Goal: Information Seeking & Learning: Learn about a topic

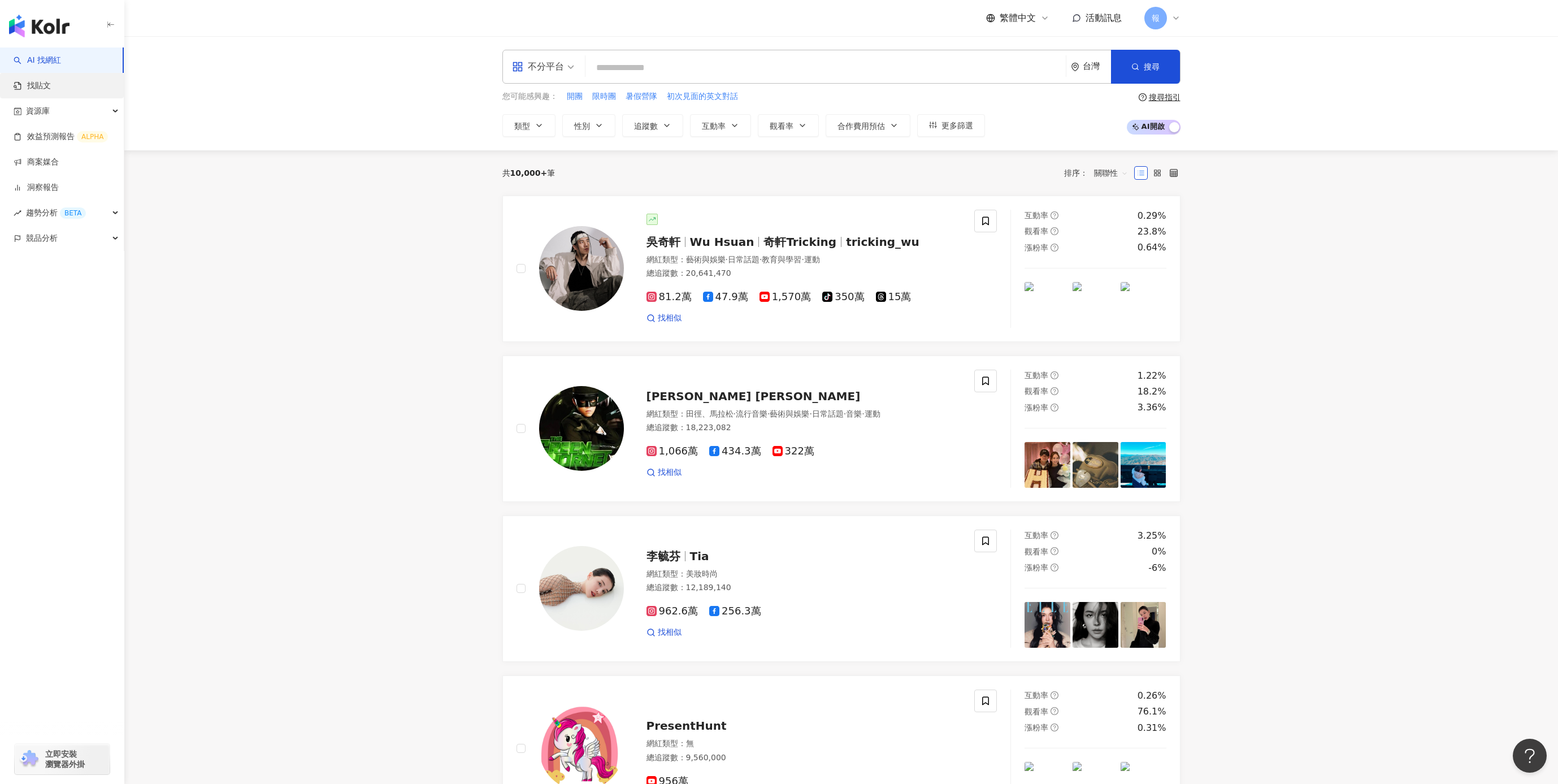
click at [51, 91] on link "找貼文" at bounding box center [31, 86] width 37 height 12
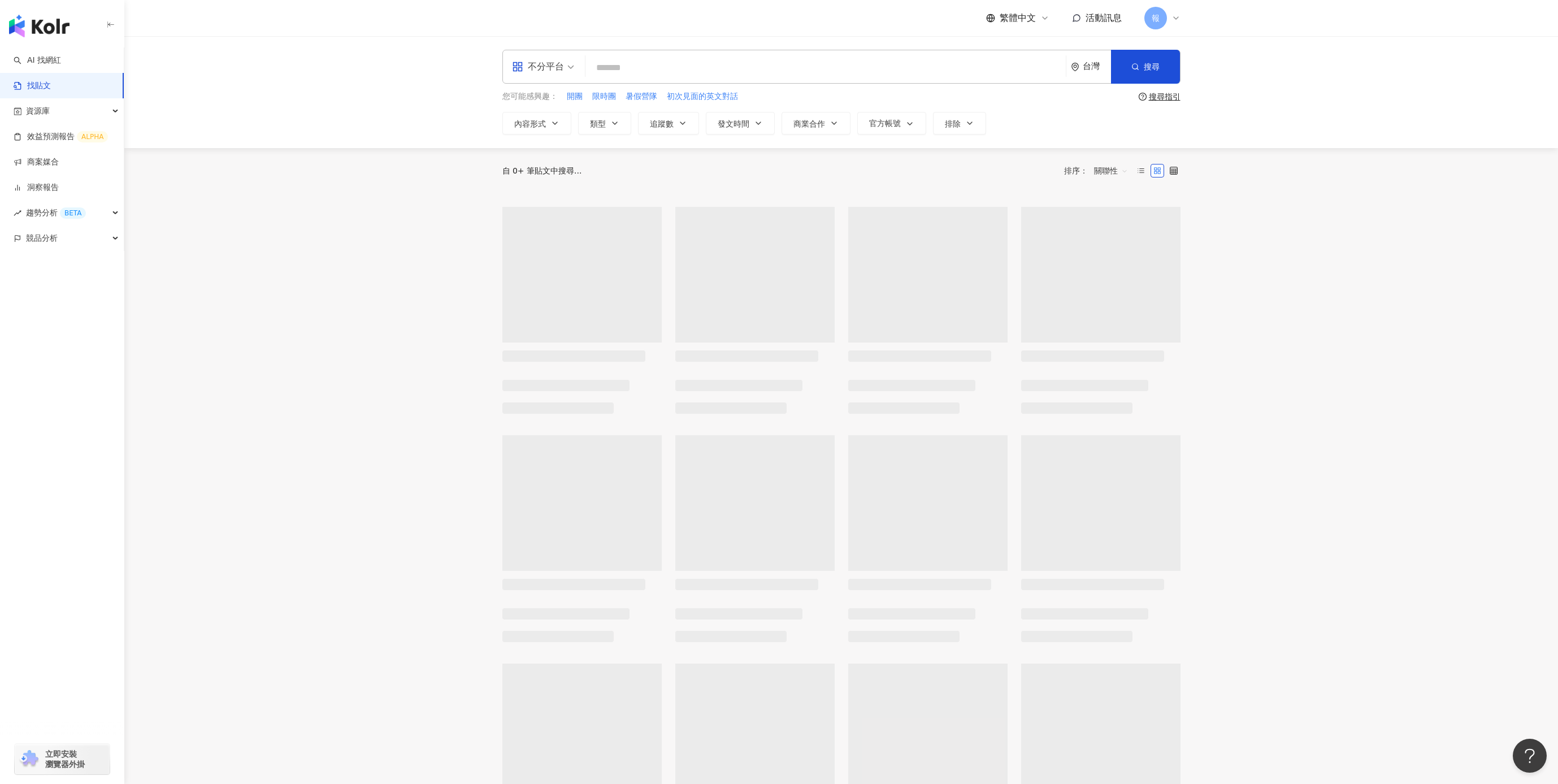
click at [619, 68] on input "search" at bounding box center [826, 68] width 471 height 25
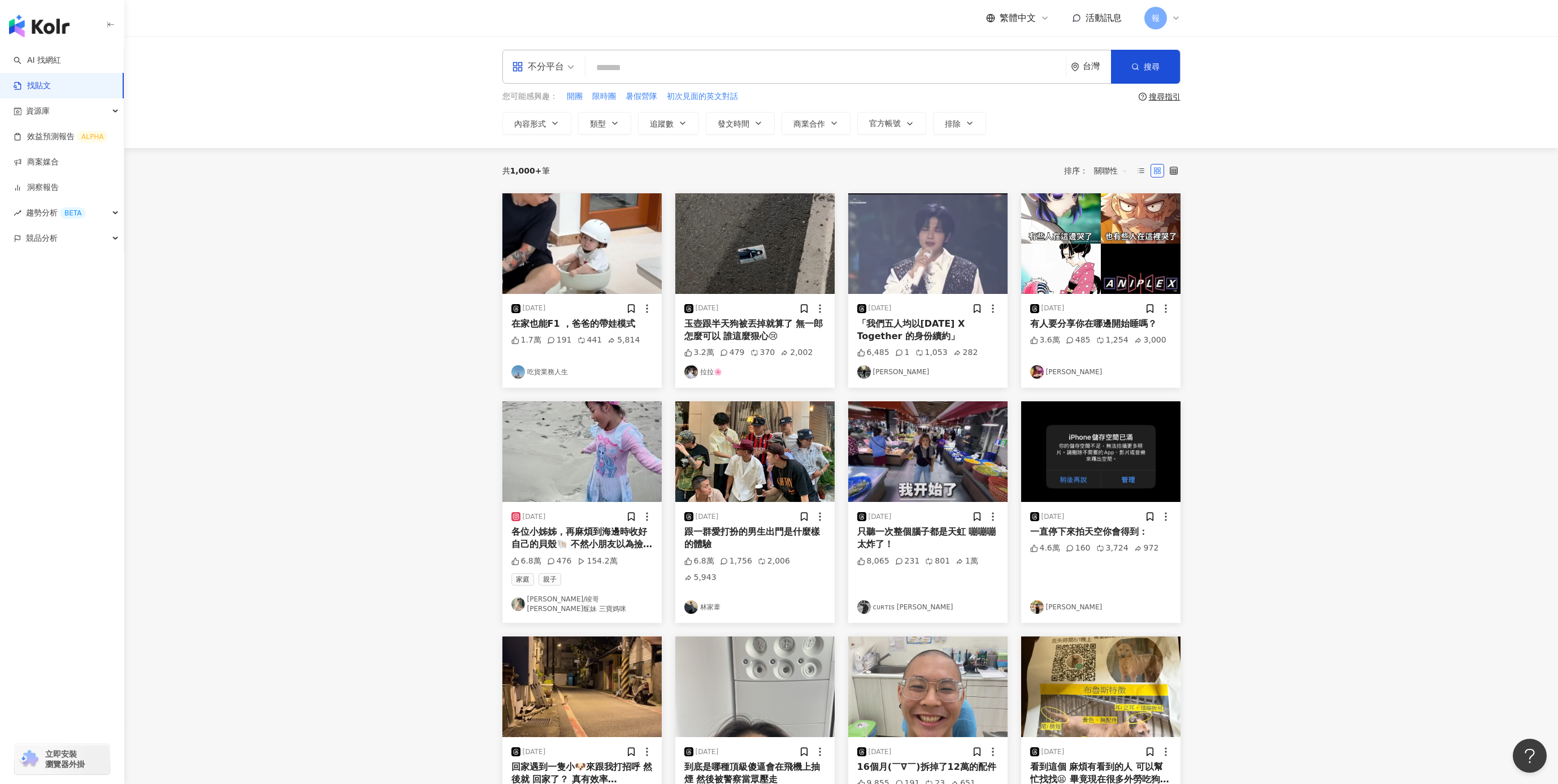
type input "*"
click at [541, 64] on div "不分平台" at bounding box center [538, 67] width 52 height 18
type input "********"
click at [667, 164] on div "共 1,000+ 筆 排序： 關聯性" at bounding box center [841, 170] width 678 height 18
click at [559, 72] on div "不分平台" at bounding box center [538, 67] width 52 height 18
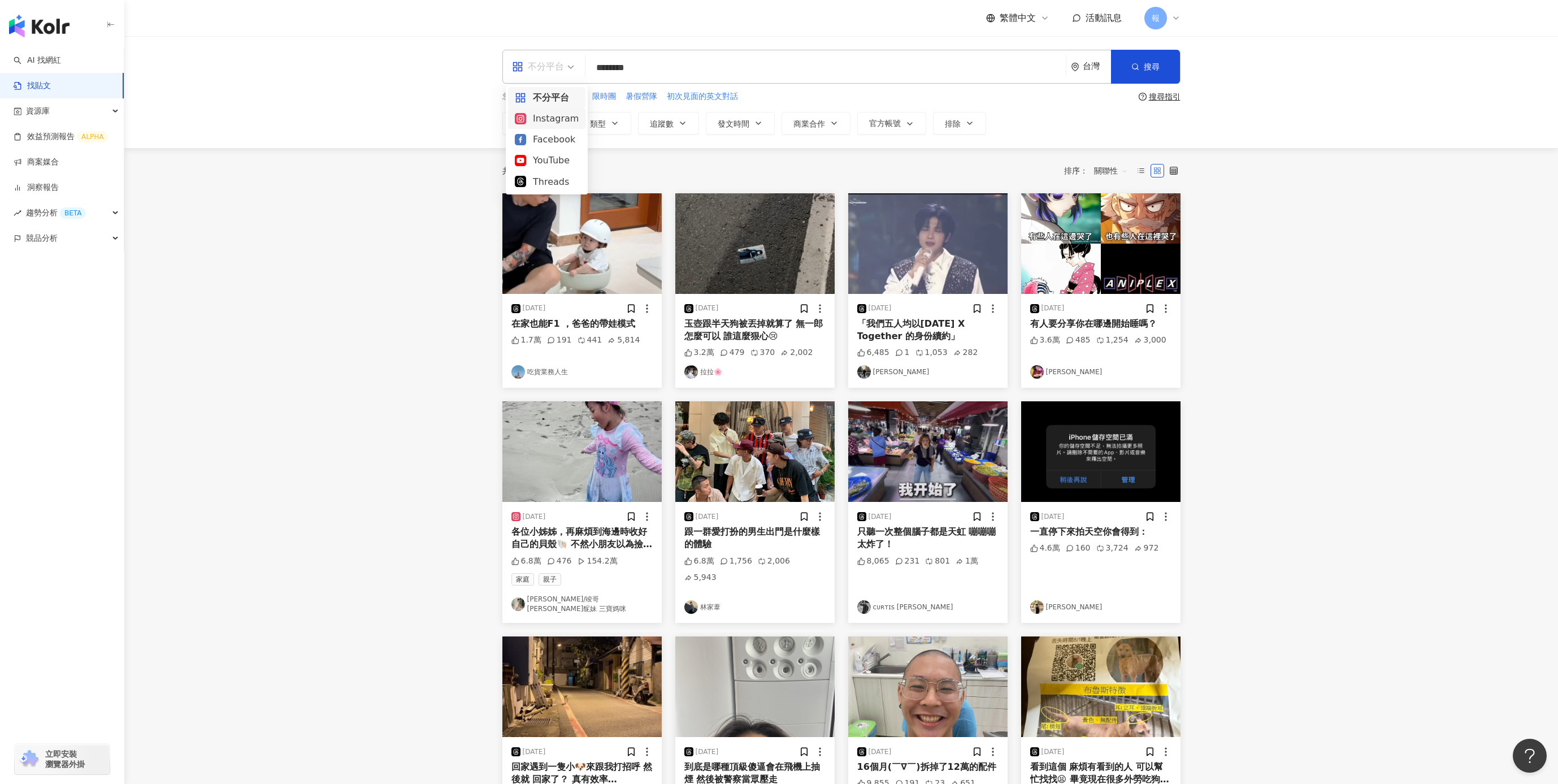
click at [672, 159] on div "共 1,000+ 筆 排序： 關聯性" at bounding box center [841, 170] width 678 height 45
click at [546, 119] on button "內容形式" at bounding box center [537, 123] width 69 height 22
click at [608, 125] on button "類型" at bounding box center [605, 123] width 53 height 22
click at [683, 124] on icon "button" at bounding box center [682, 123] width 4 height 2
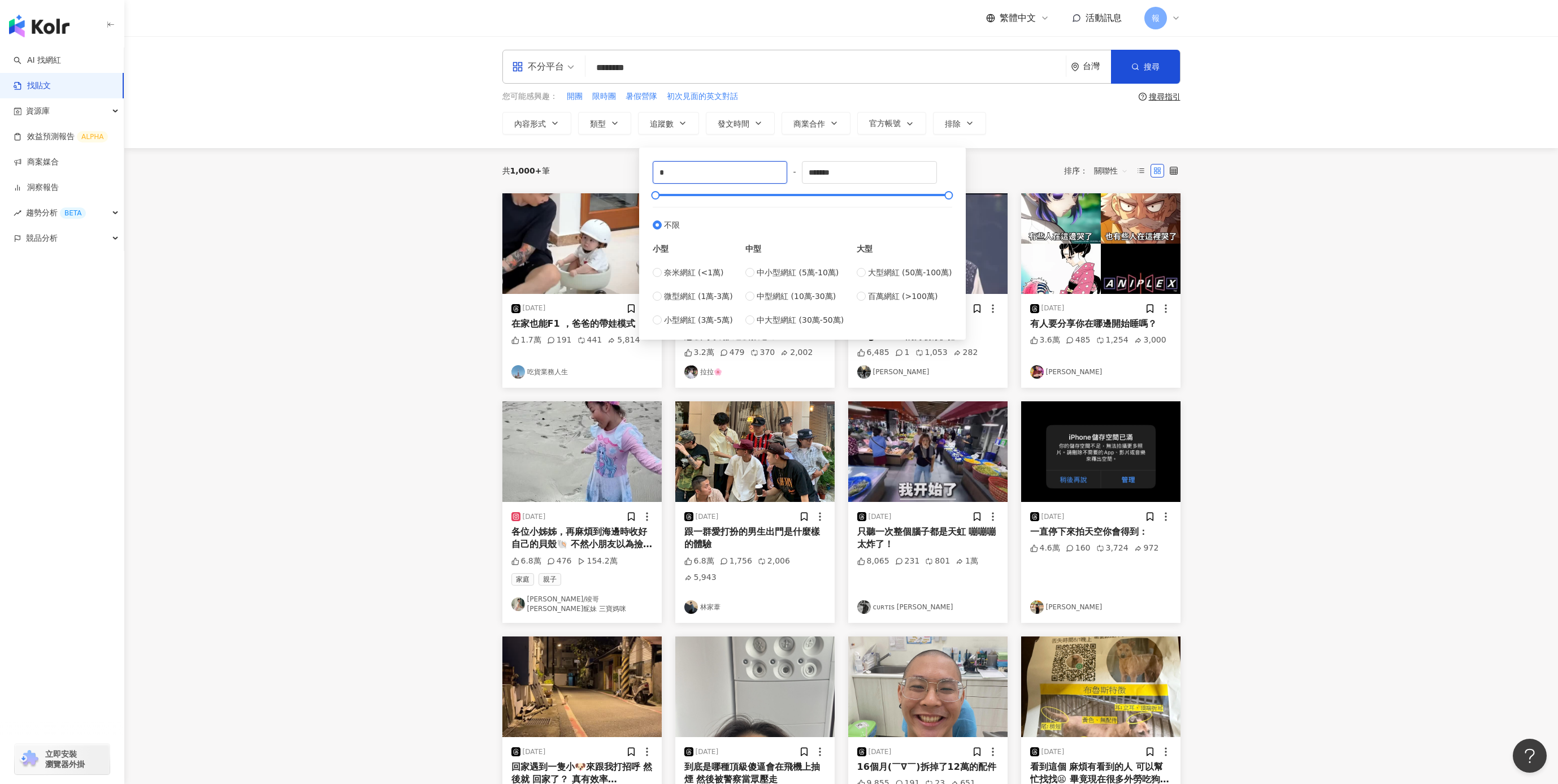
drag, startPoint x: 722, startPoint y: 175, endPoint x: 580, endPoint y: 152, distance: 143.9
click at [580, 152] on main "不分平台 ******** 台灣 搜尋 您可能感興趣： 開團 限時團 暑假營隊 初次見面的英文對話 搜尋指引 內容形式 類型 追蹤數 發文時間 商業合作 官方…" at bounding box center [841, 479] width 1434 height 886
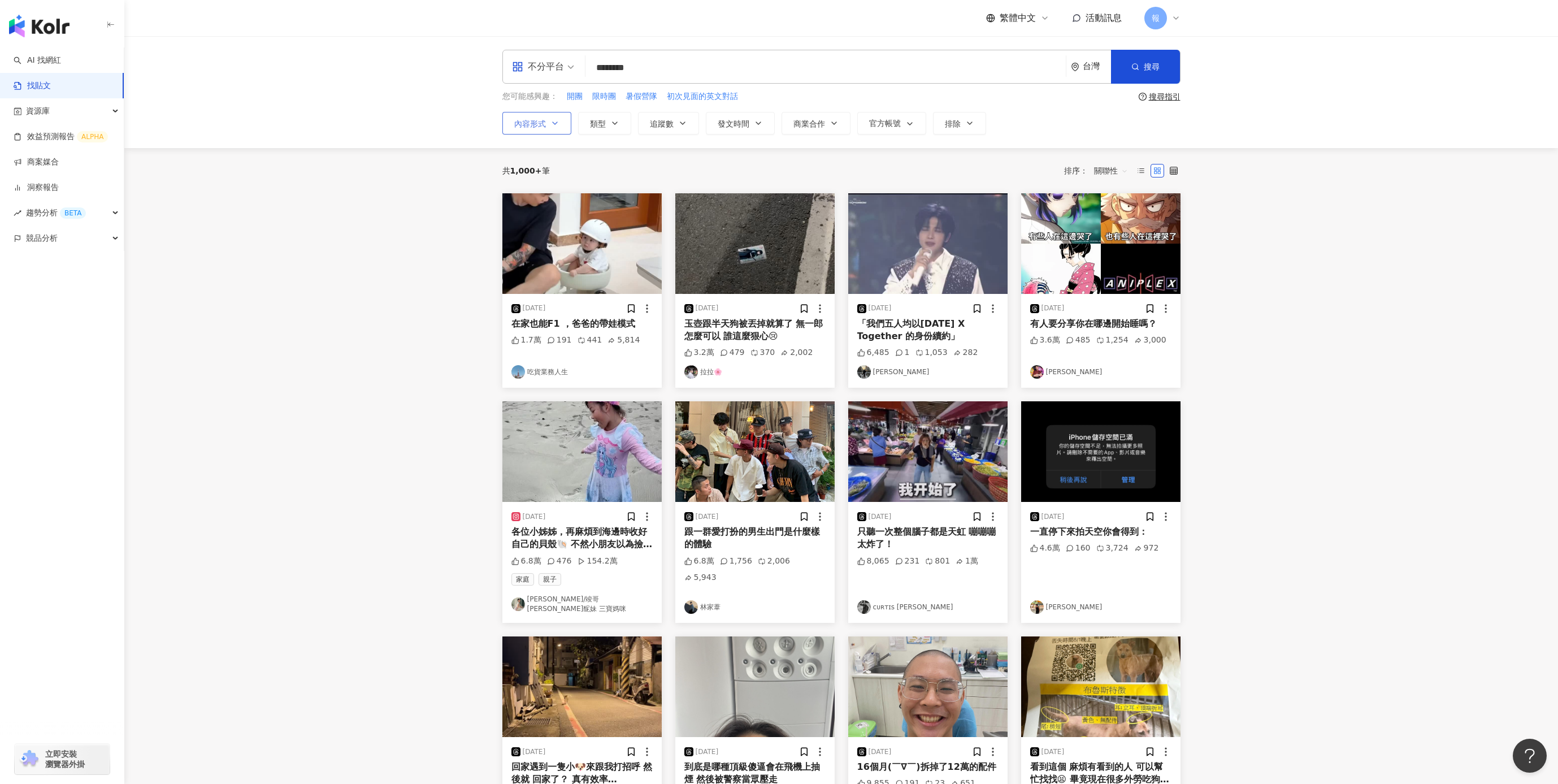
click at [551, 127] on icon "button" at bounding box center [554, 123] width 9 height 9
click at [592, 128] on span "類型" at bounding box center [597, 124] width 16 height 9
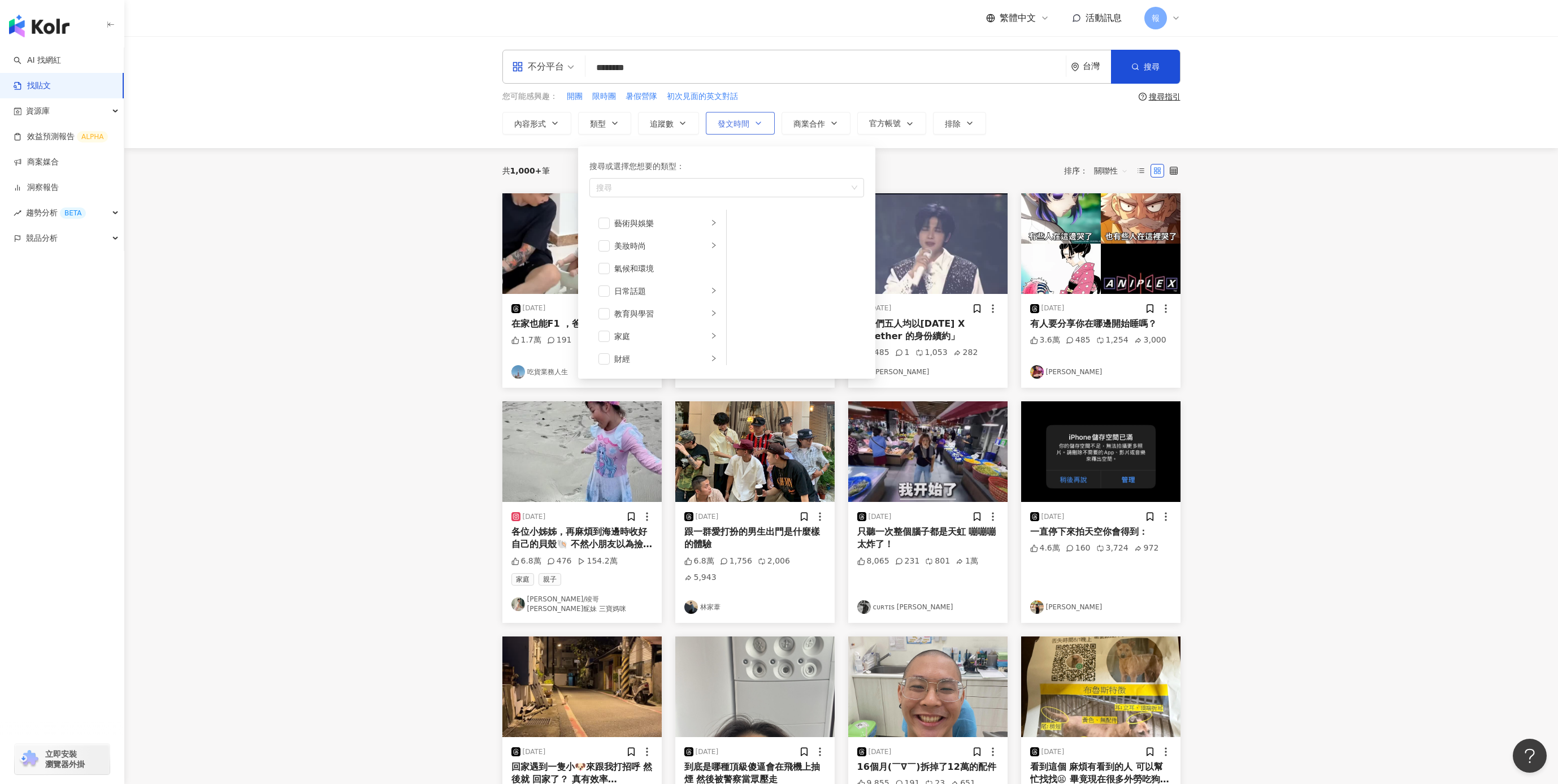
click at [761, 125] on icon "button" at bounding box center [758, 123] width 9 height 9
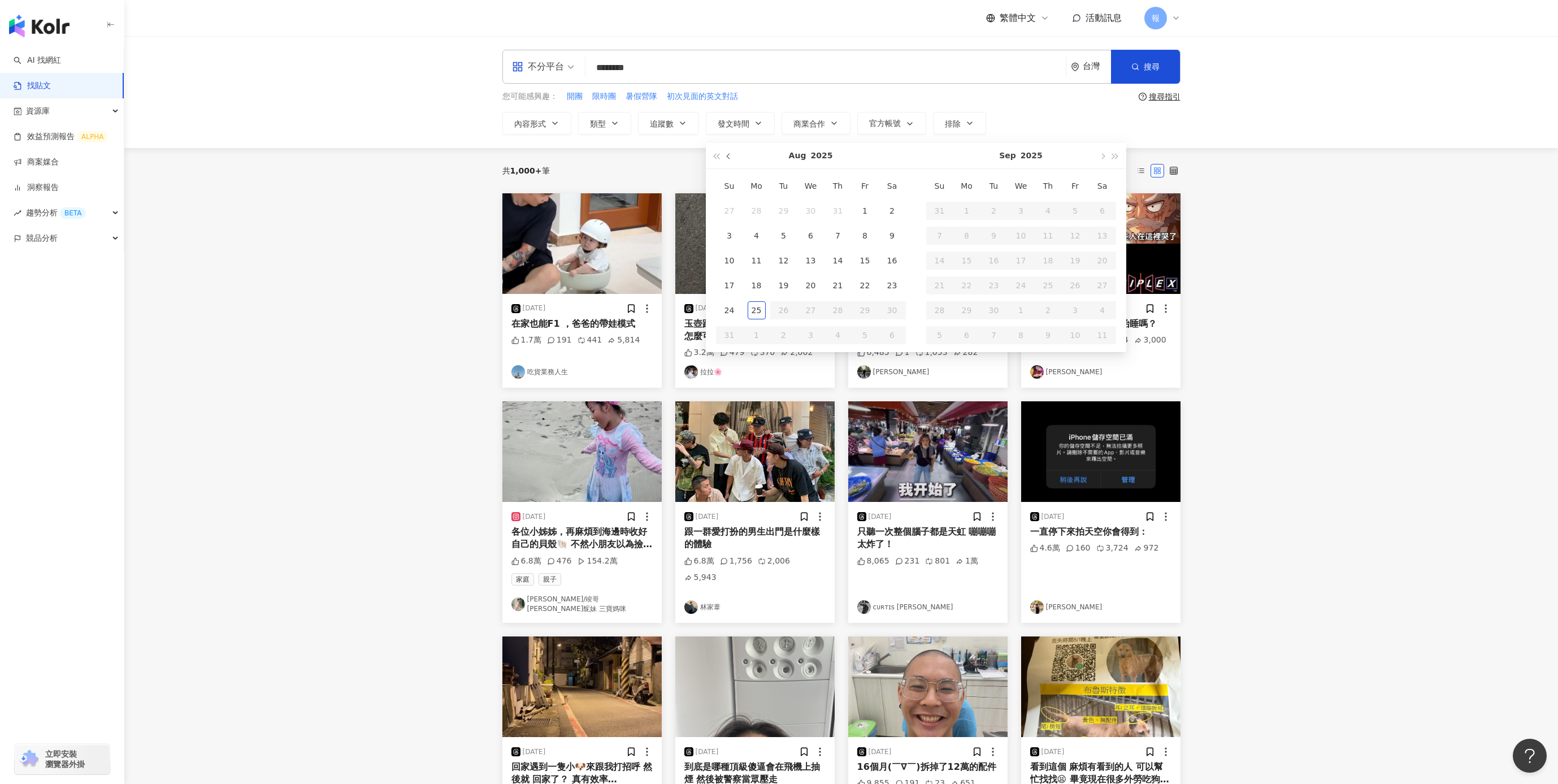
click at [732, 157] on span "button" at bounding box center [729, 156] width 6 height 6
type input "**********"
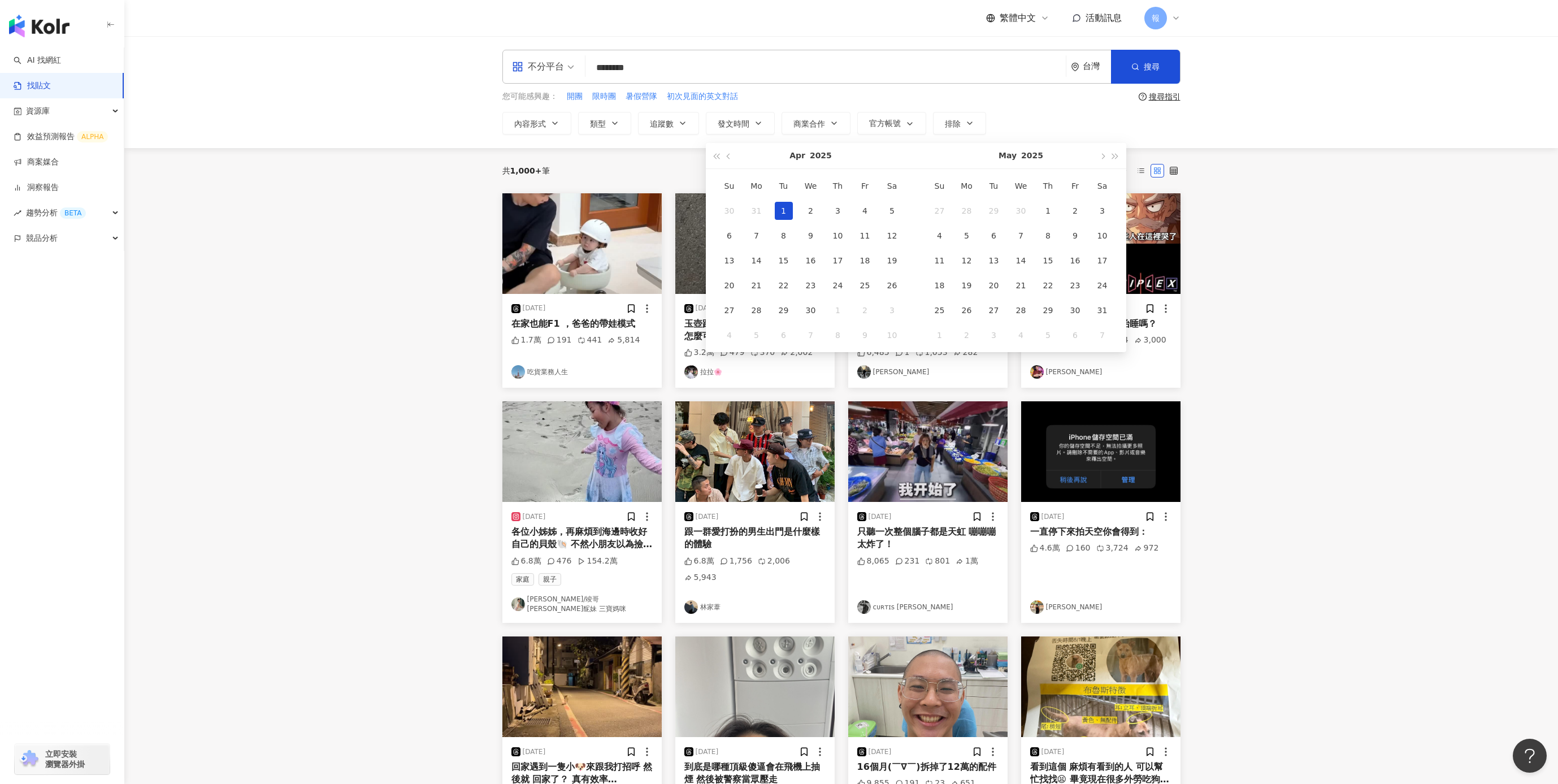
click at [787, 210] on div "1" at bounding box center [784, 211] width 18 height 18
type input "**********"
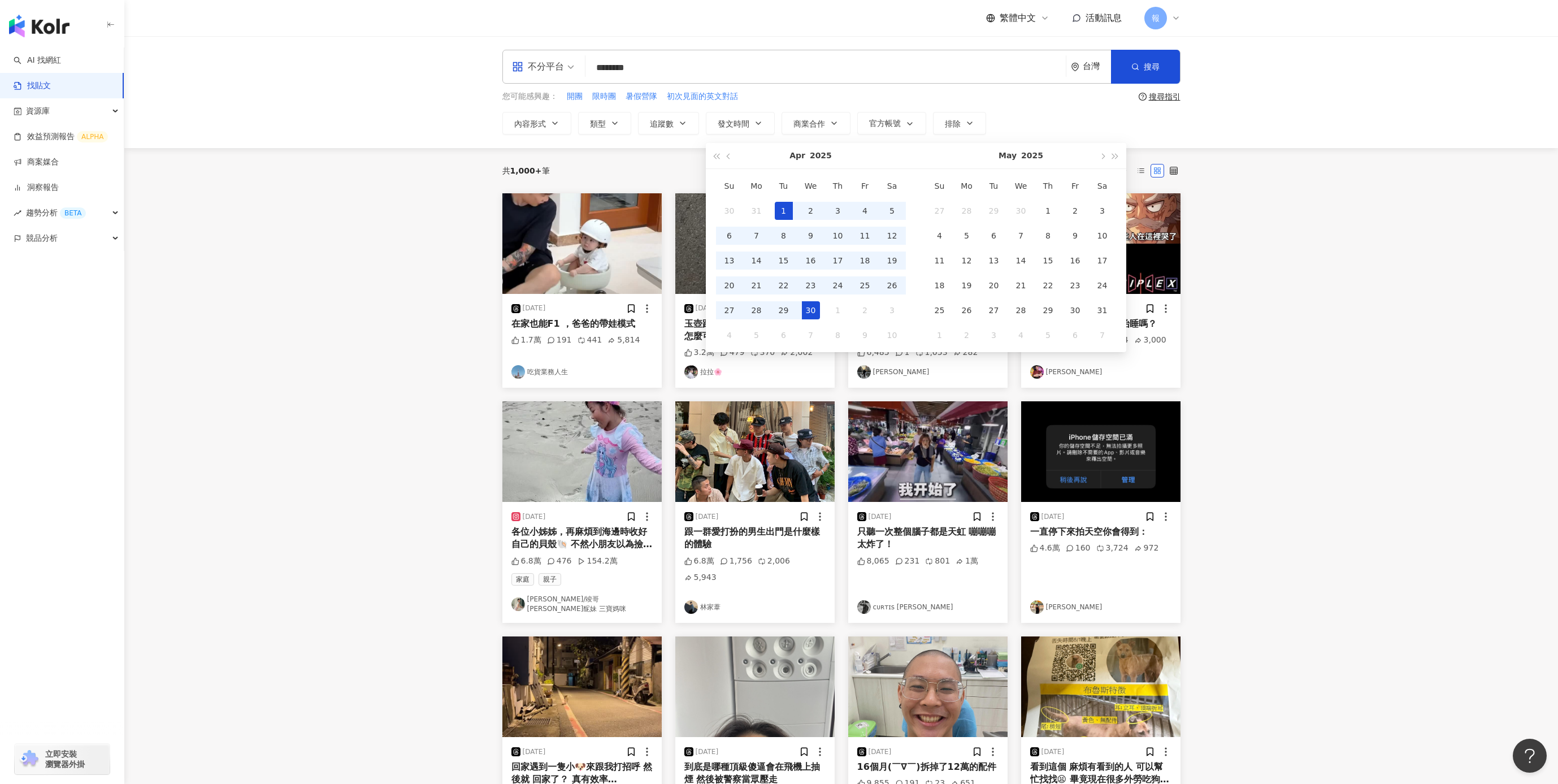
click at [815, 308] on div "30" at bounding box center [812, 310] width 18 height 18
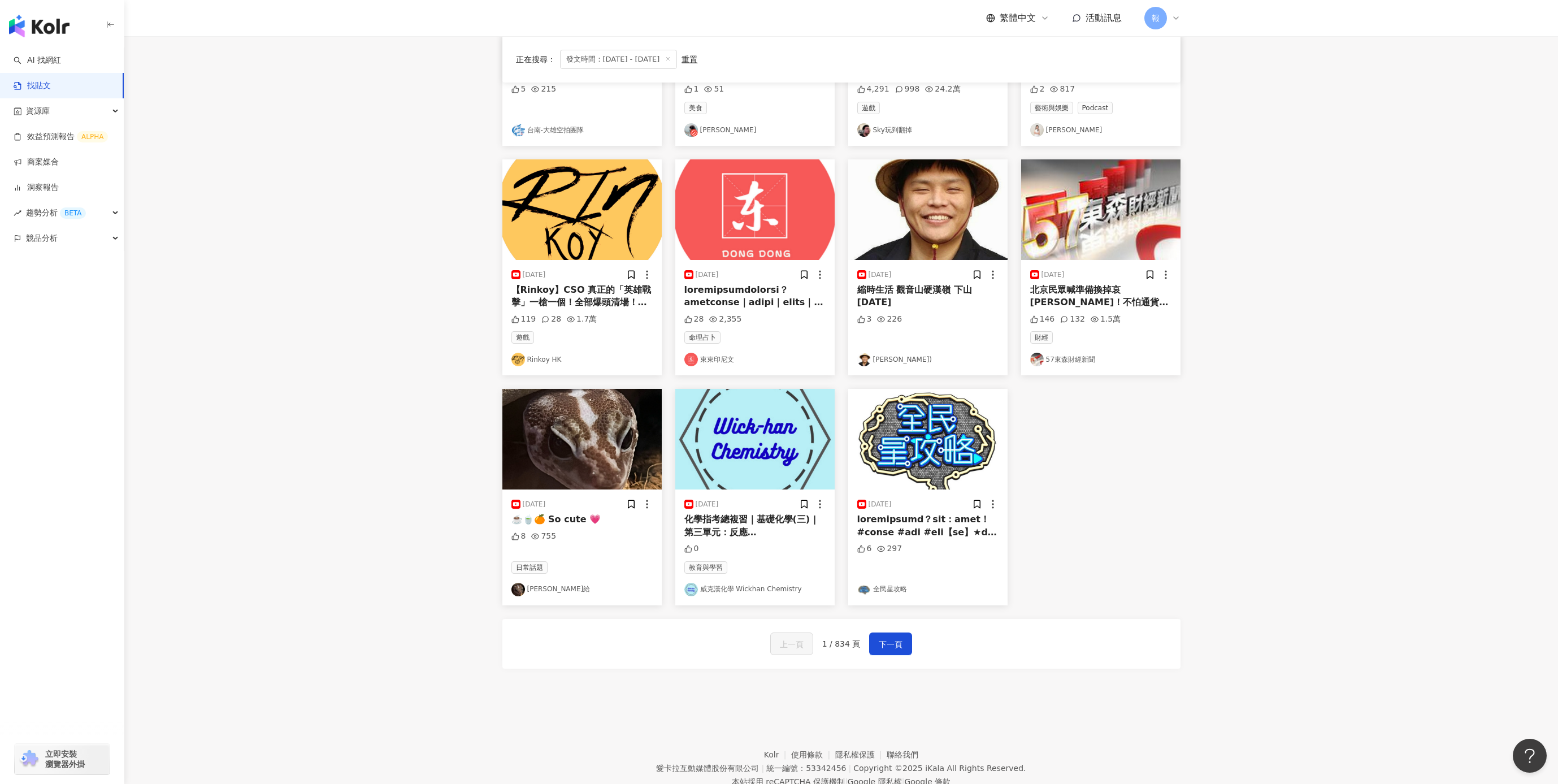
scroll to position [264, 0]
click at [896, 644] on span "下一頁" at bounding box center [891, 645] width 24 height 13
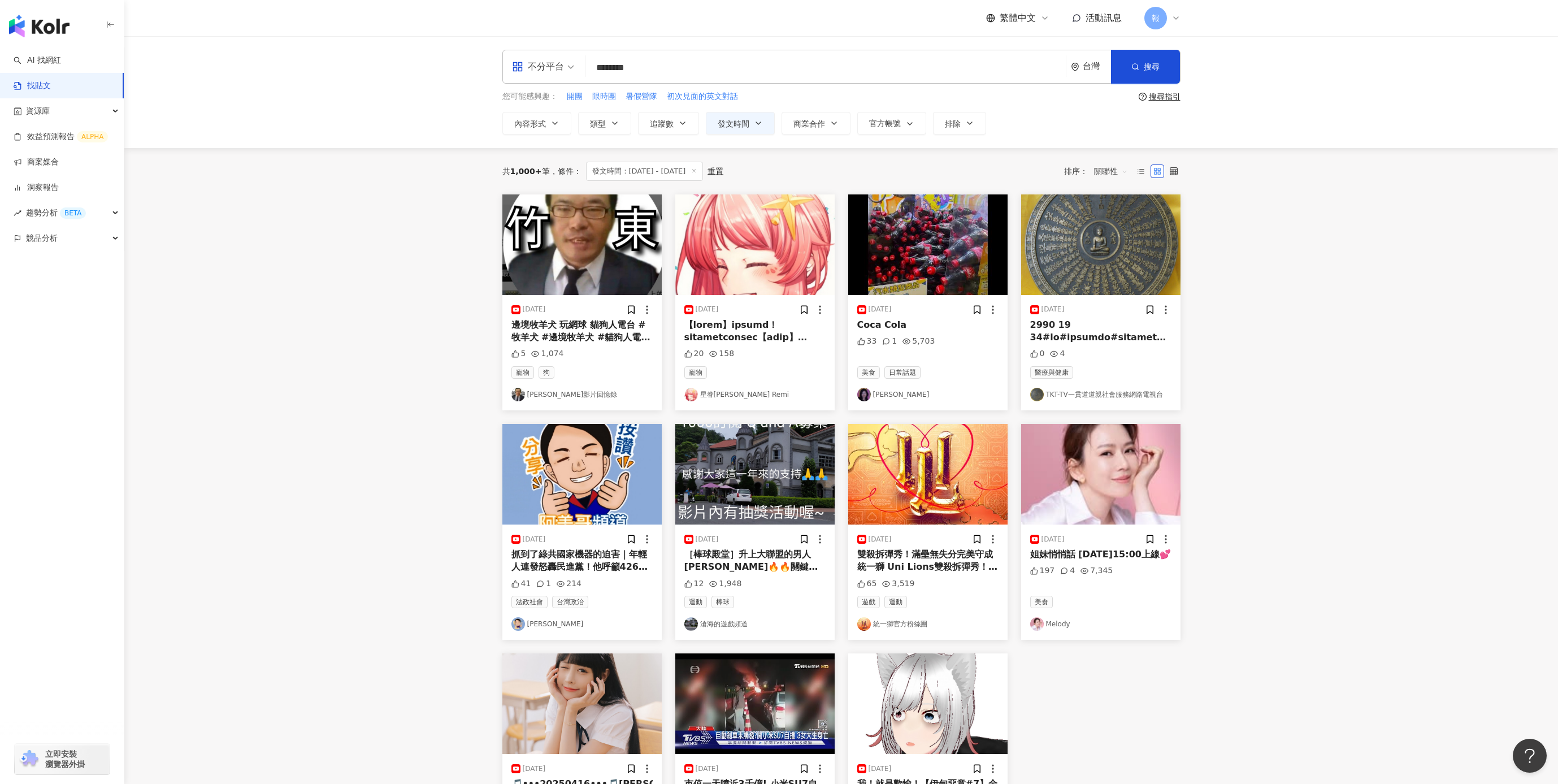
scroll to position [305, 0]
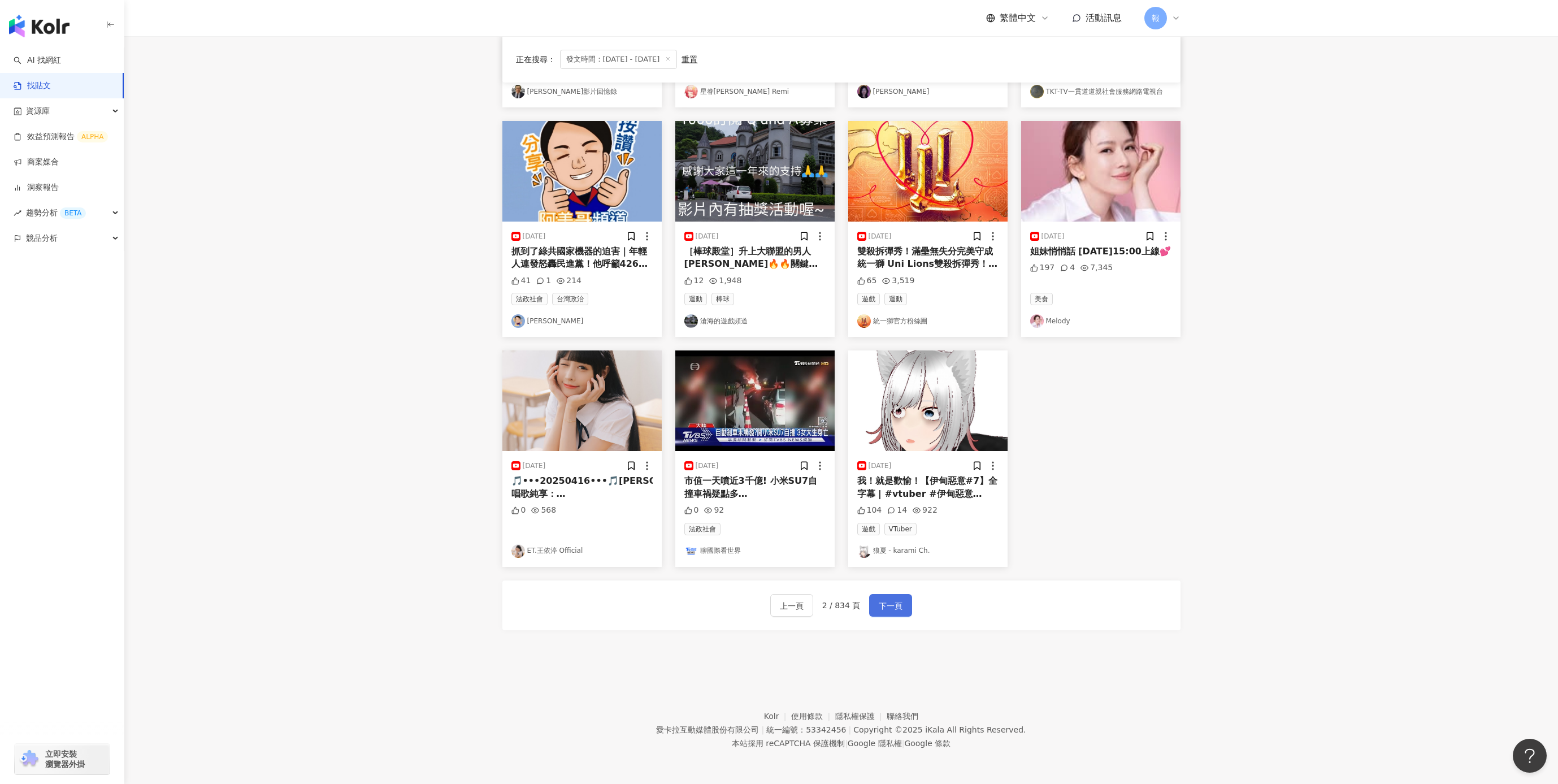
click at [901, 599] on span "下一頁" at bounding box center [891, 605] width 24 height 13
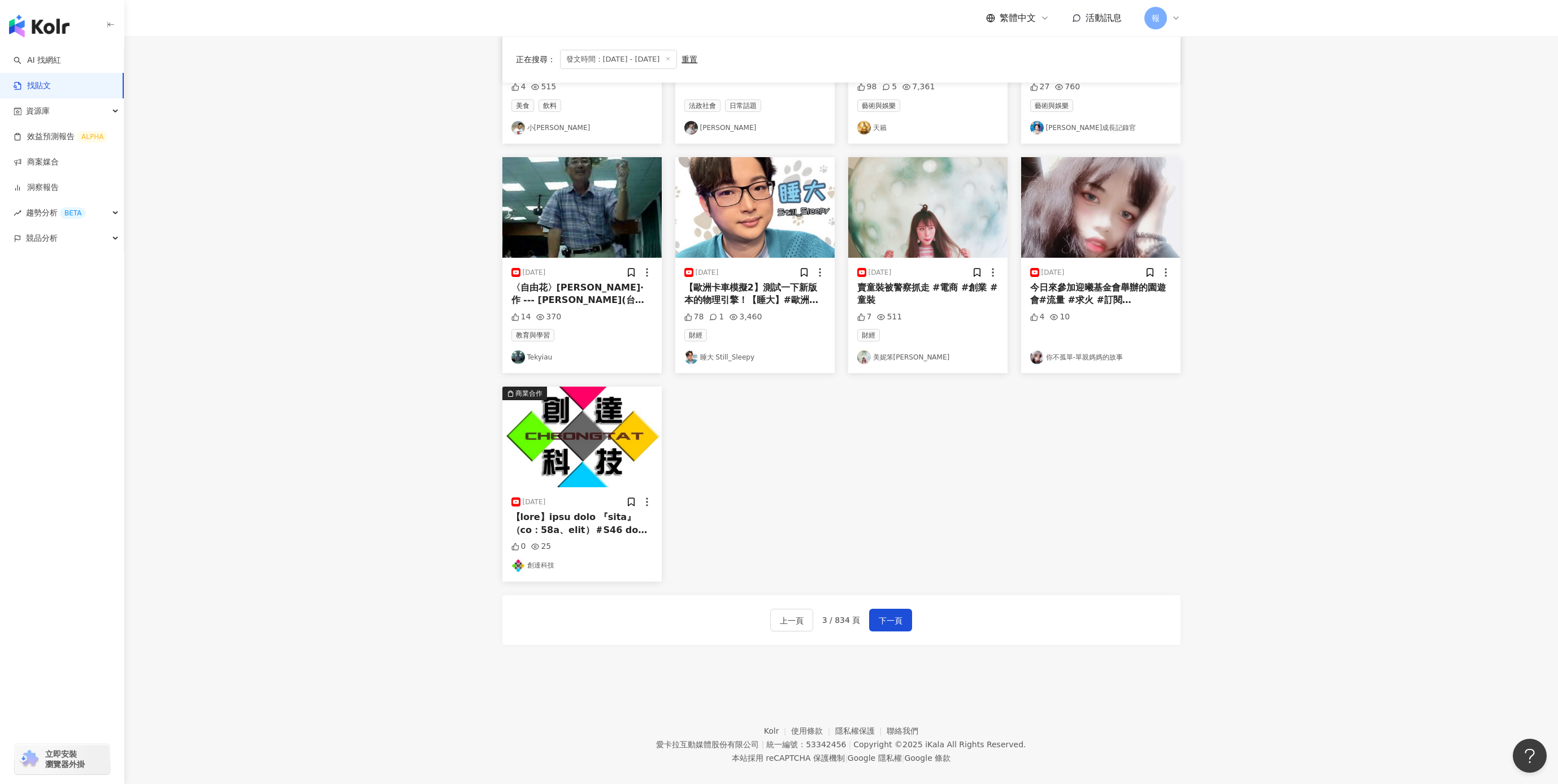
scroll to position [251, 0]
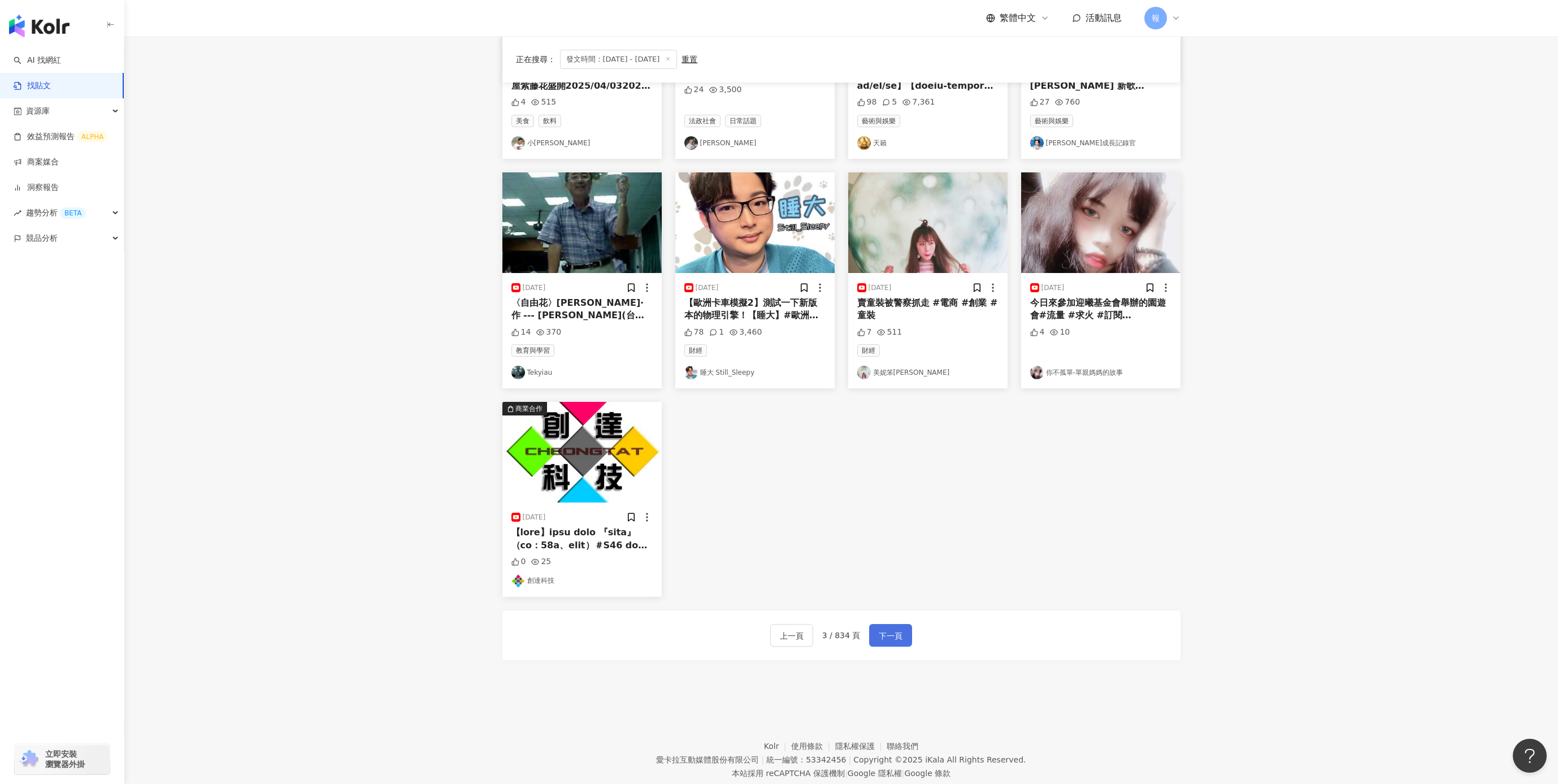
click at [879, 632] on span "下一頁" at bounding box center [891, 636] width 24 height 13
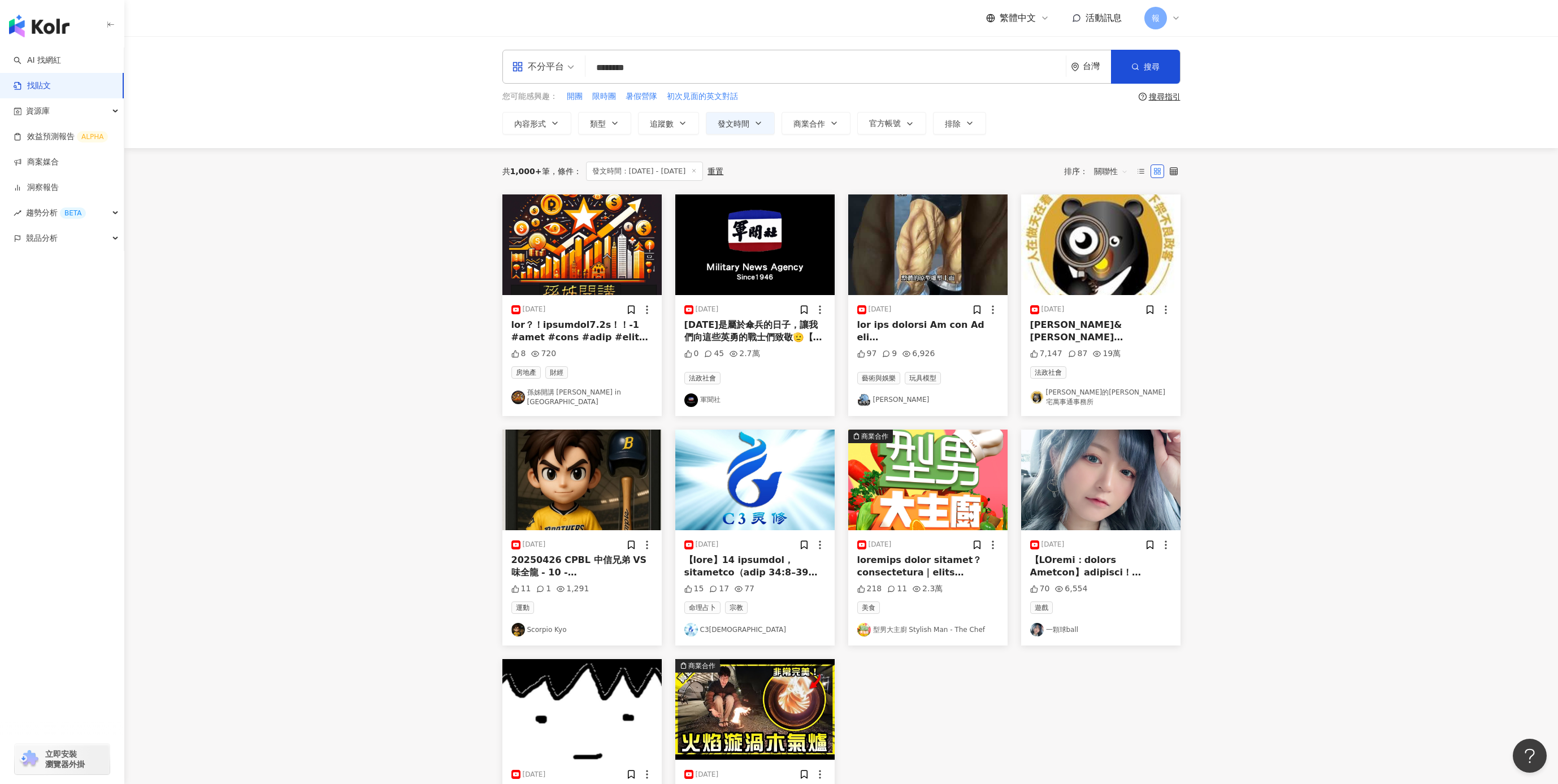
scroll to position [305, 0]
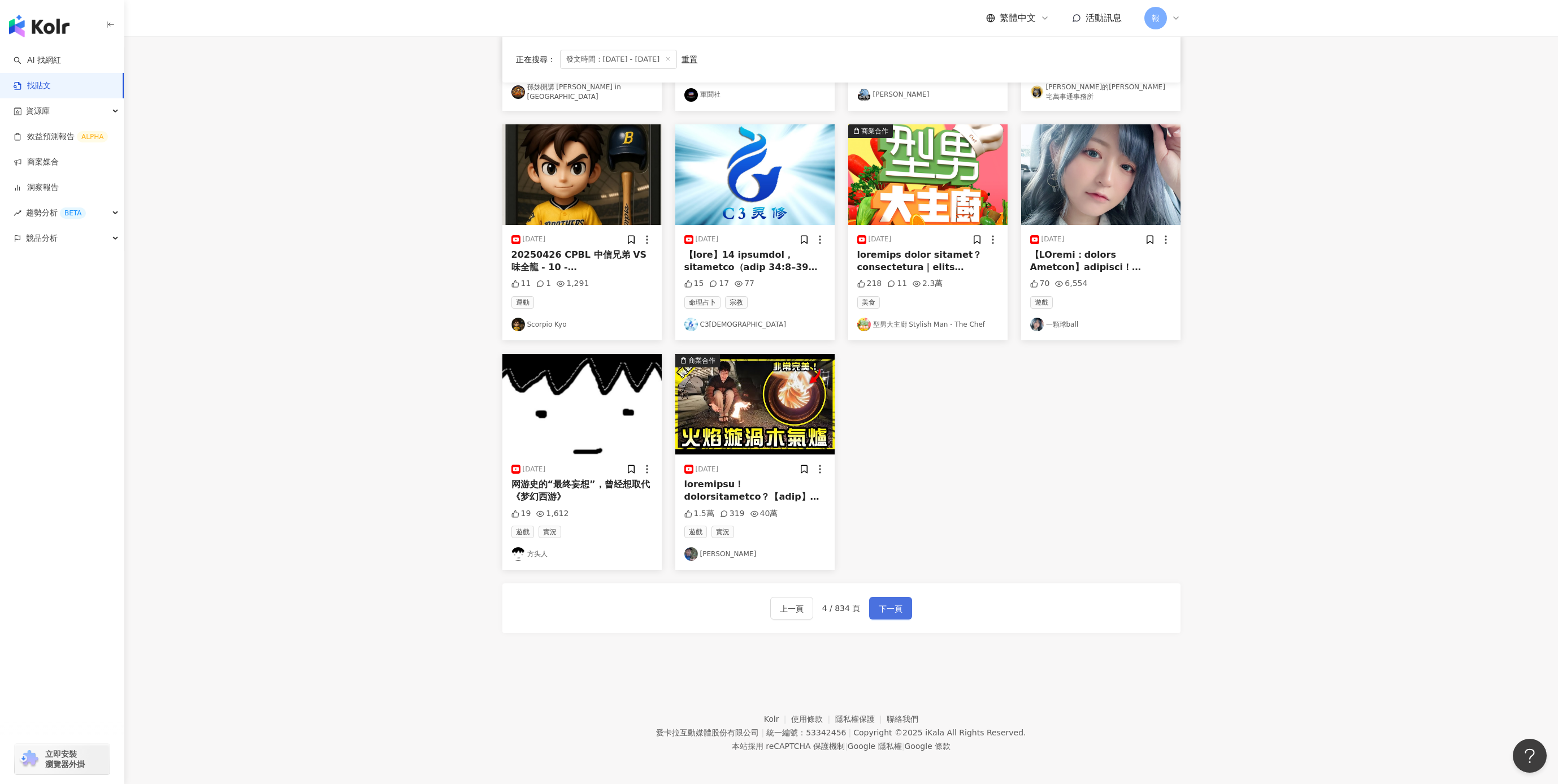
click at [891, 604] on span "下一頁" at bounding box center [891, 609] width 24 height 13
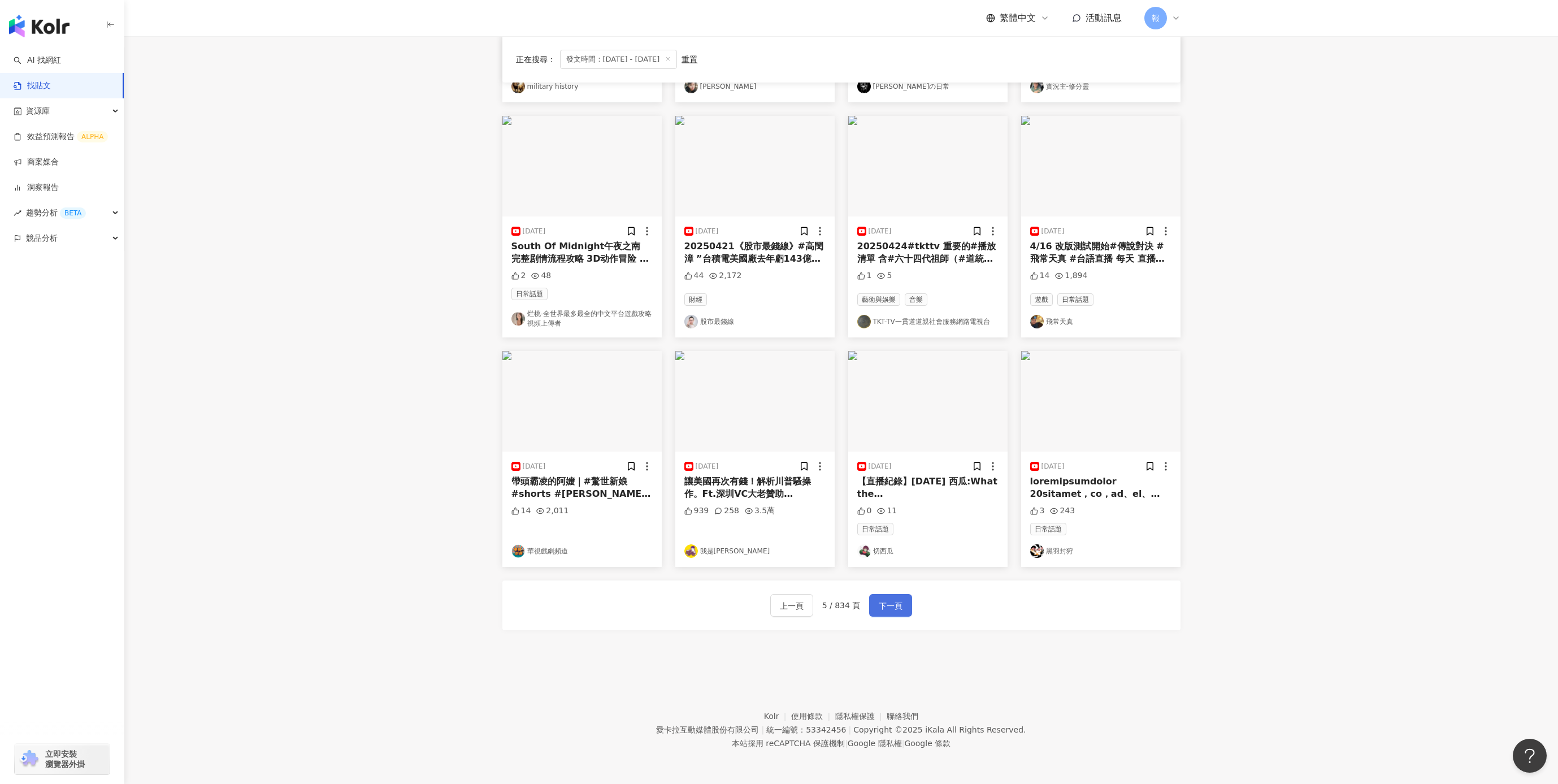
scroll to position [310, 0]
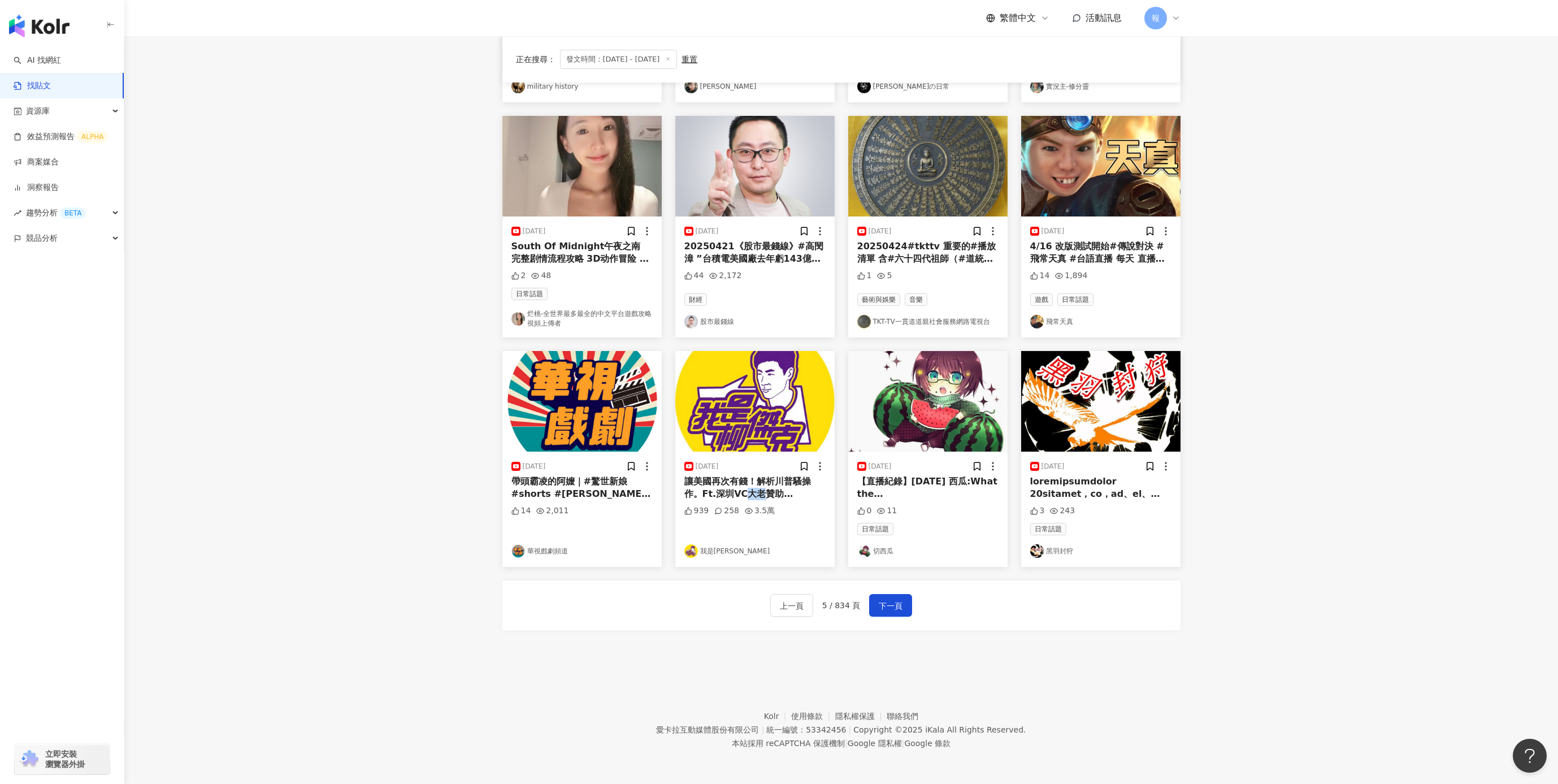
click at [718, 551] on link "我是[PERSON_NAME]" at bounding box center [756, 551] width 142 height 13
click at [768, 487] on div "讓美國再次有錢！解析川普騷操作。Ft.深圳VC大老贊助[PERSON_NAME]的頻道： 綠界金流：[URL][DOMAIN_NAME] Paypal：[UR…" at bounding box center [756, 488] width 142 height 26
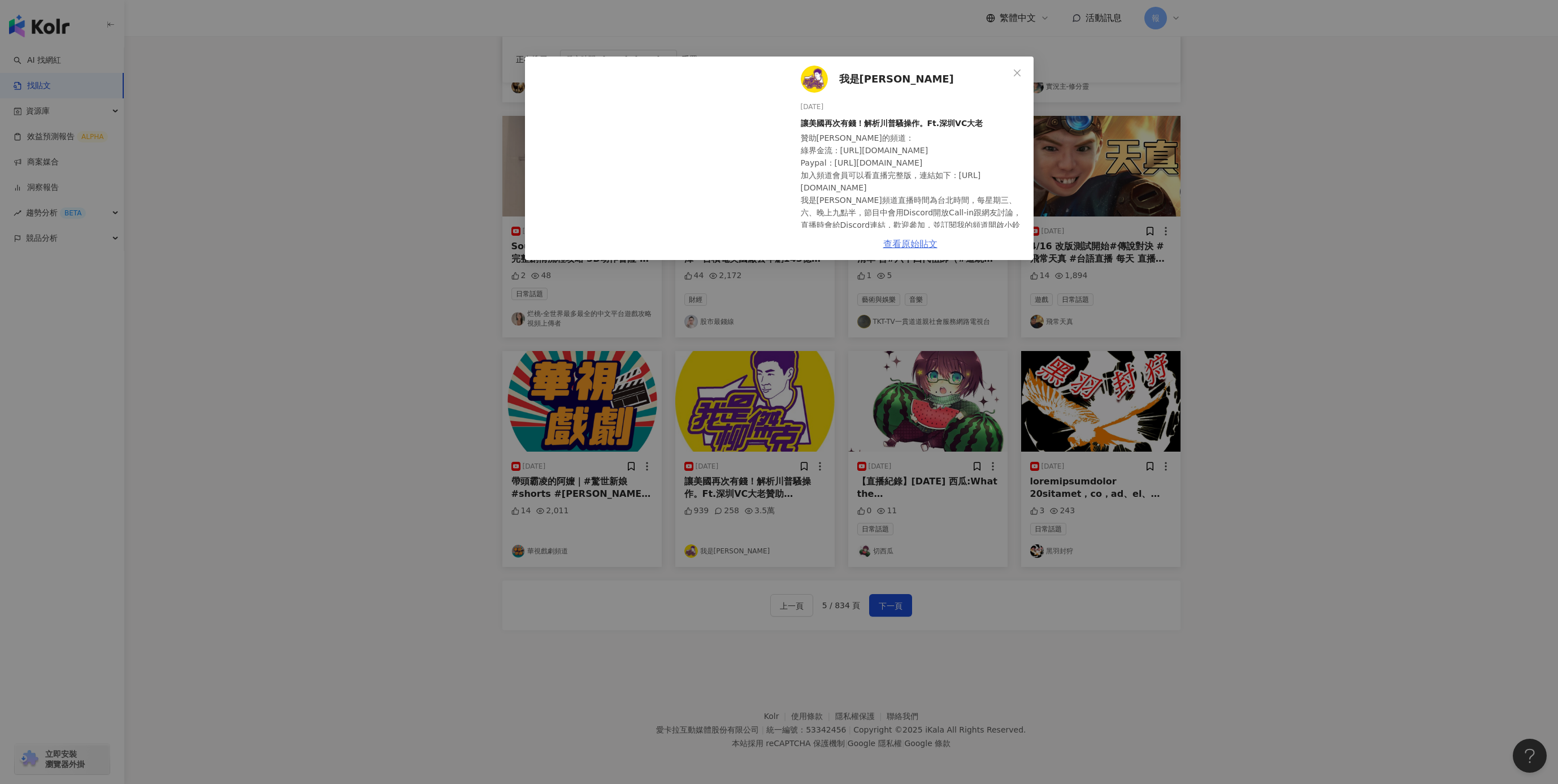
click at [897, 245] on link "查看原始貼文" at bounding box center [910, 244] width 54 height 11
click at [1336, 525] on div "我是[PERSON_NAME] [DATE] 讓美國再次有錢！解析川普騷操作。Ft.深圳VC大老 贊助[PERSON_NAME]的頻道： 綠界金流：[URL]…" at bounding box center [779, 392] width 1558 height 784
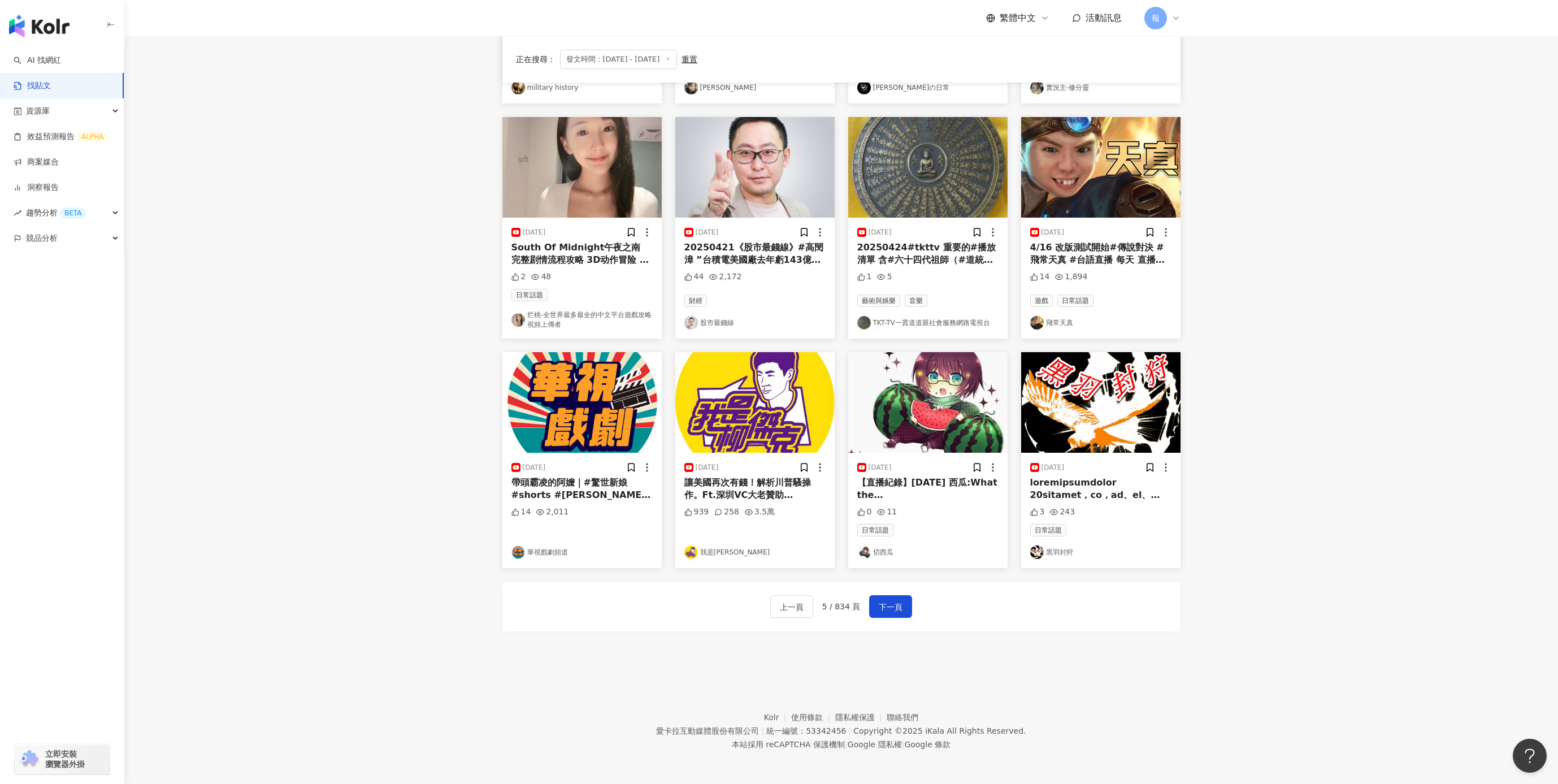
scroll to position [0, 0]
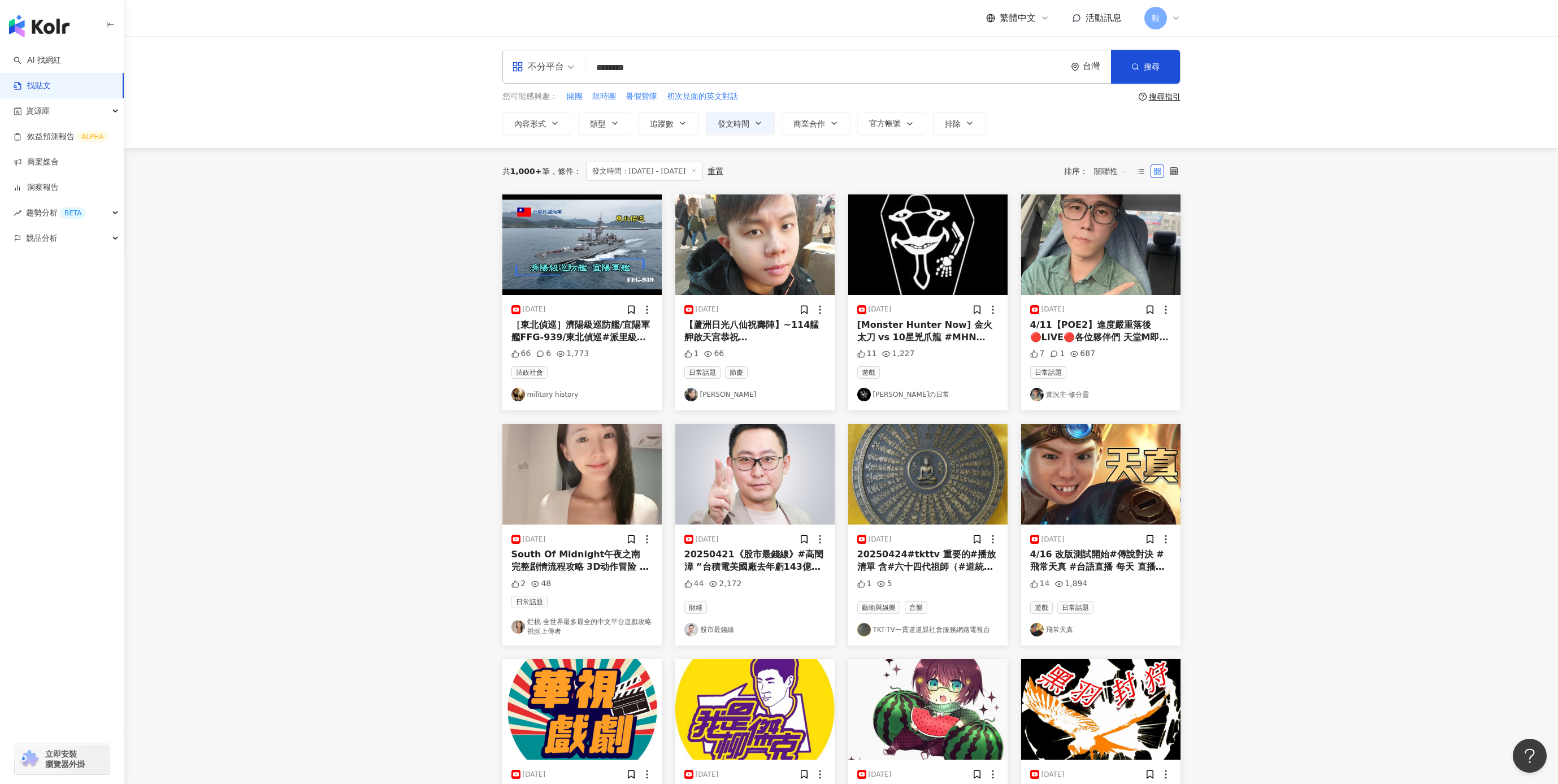
click at [713, 64] on input "********" at bounding box center [826, 68] width 471 height 25
click at [1141, 72] on button "搜尋" at bounding box center [1146, 66] width 69 height 34
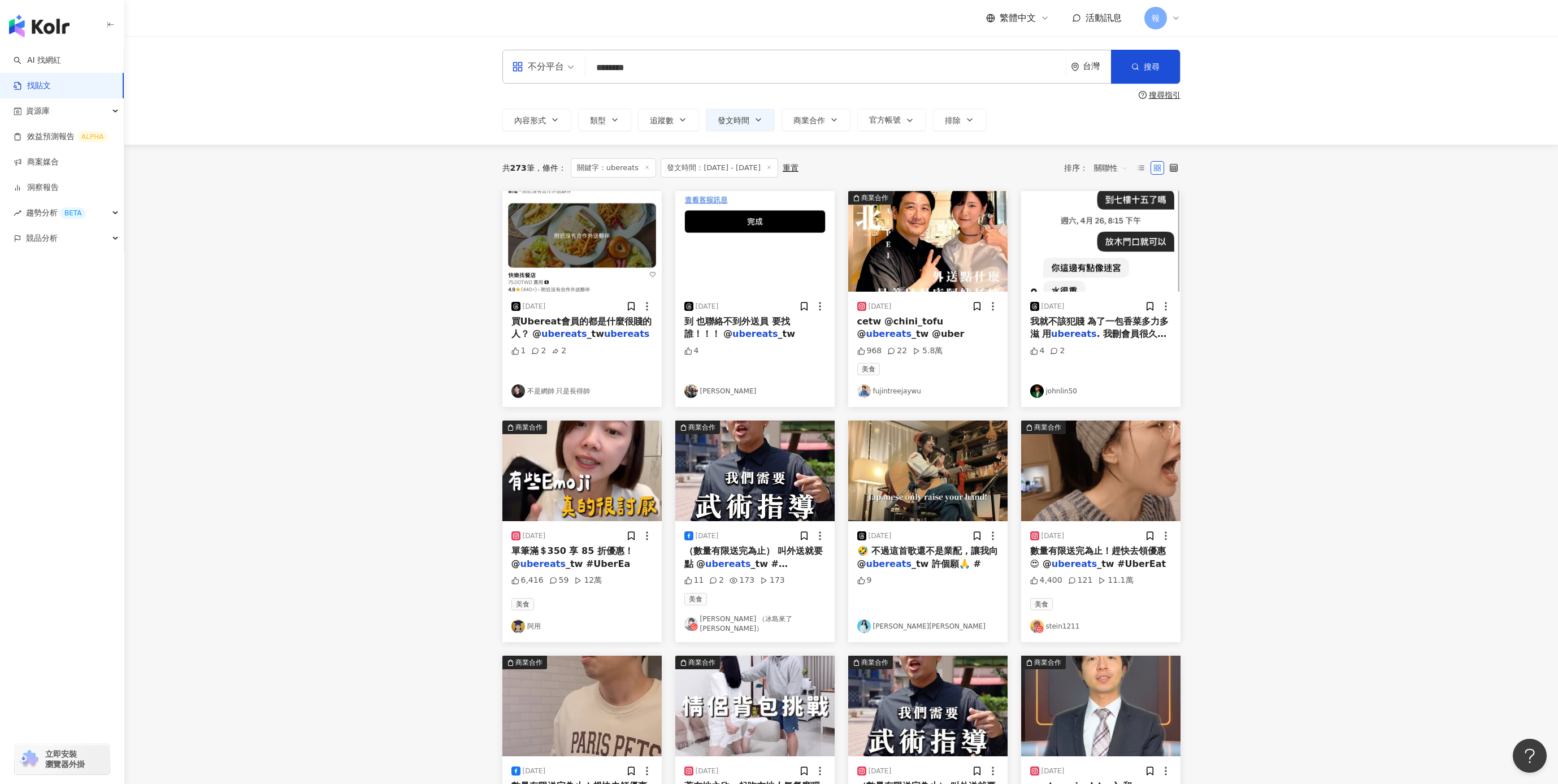
click at [654, 72] on input "********" at bounding box center [826, 68] width 471 height 25
click at [930, 320] on span "cetw @chini_tofu @" at bounding box center [901, 328] width 87 height 23
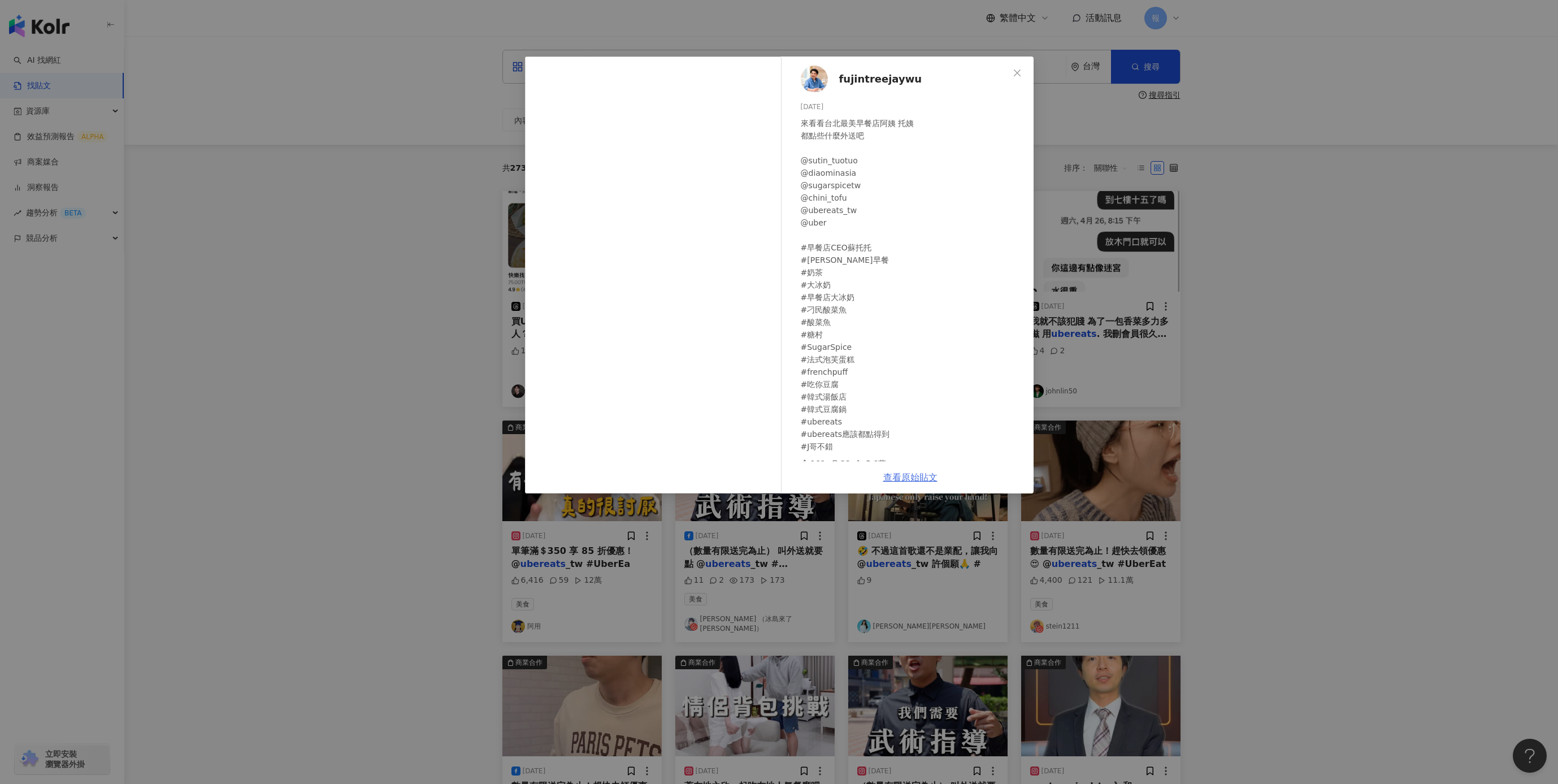
click at [912, 479] on link "查看原始貼文" at bounding box center [910, 477] width 54 height 11
click at [1203, 523] on div "fujintreejaywu [DATE] 來看看台北最美早餐店阿姨 托姨 都點些什麼外送吧 @sutin_tuotuo @diaominasia @suga…" at bounding box center [779, 392] width 1558 height 784
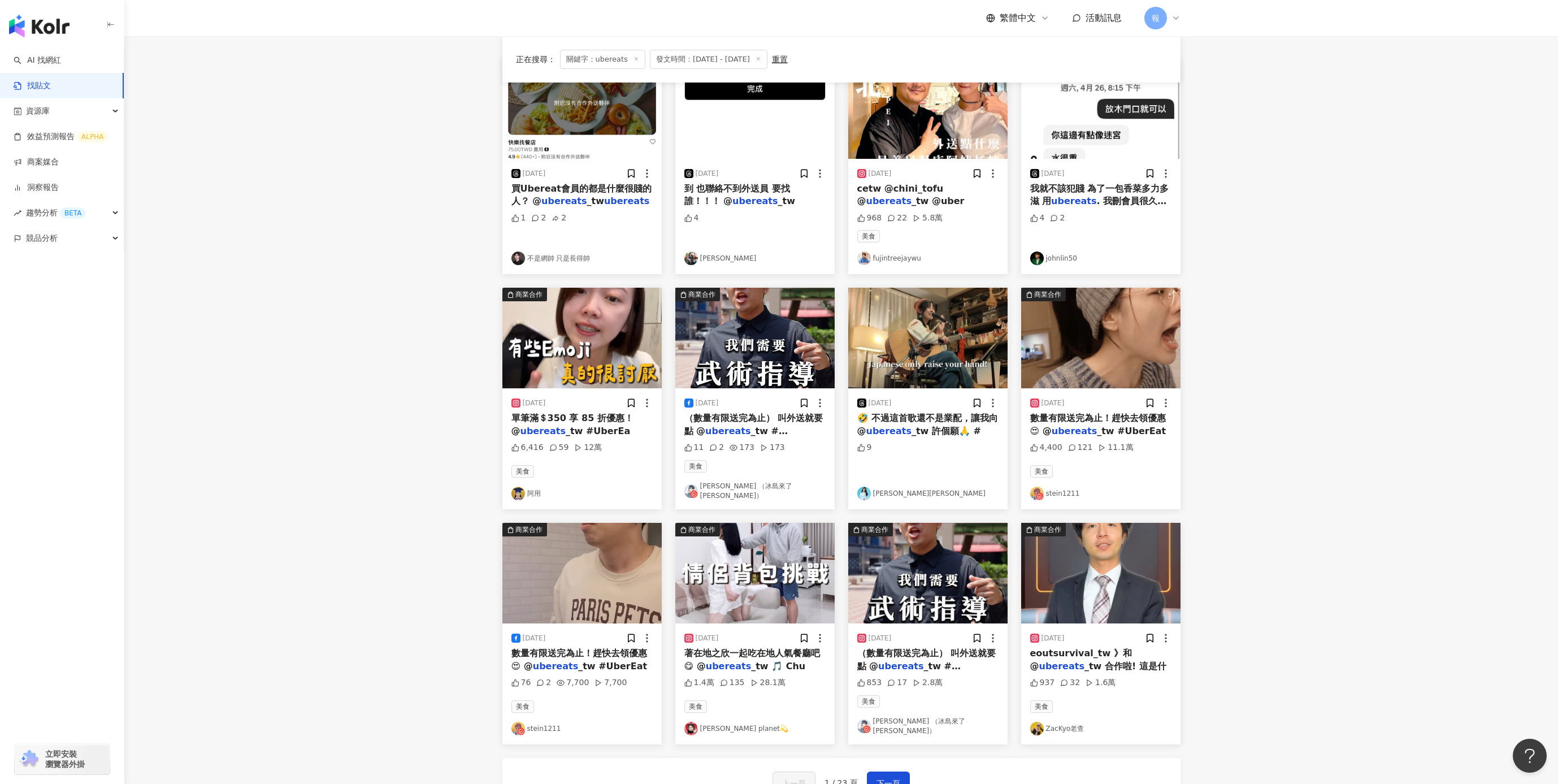
scroll to position [147, 0]
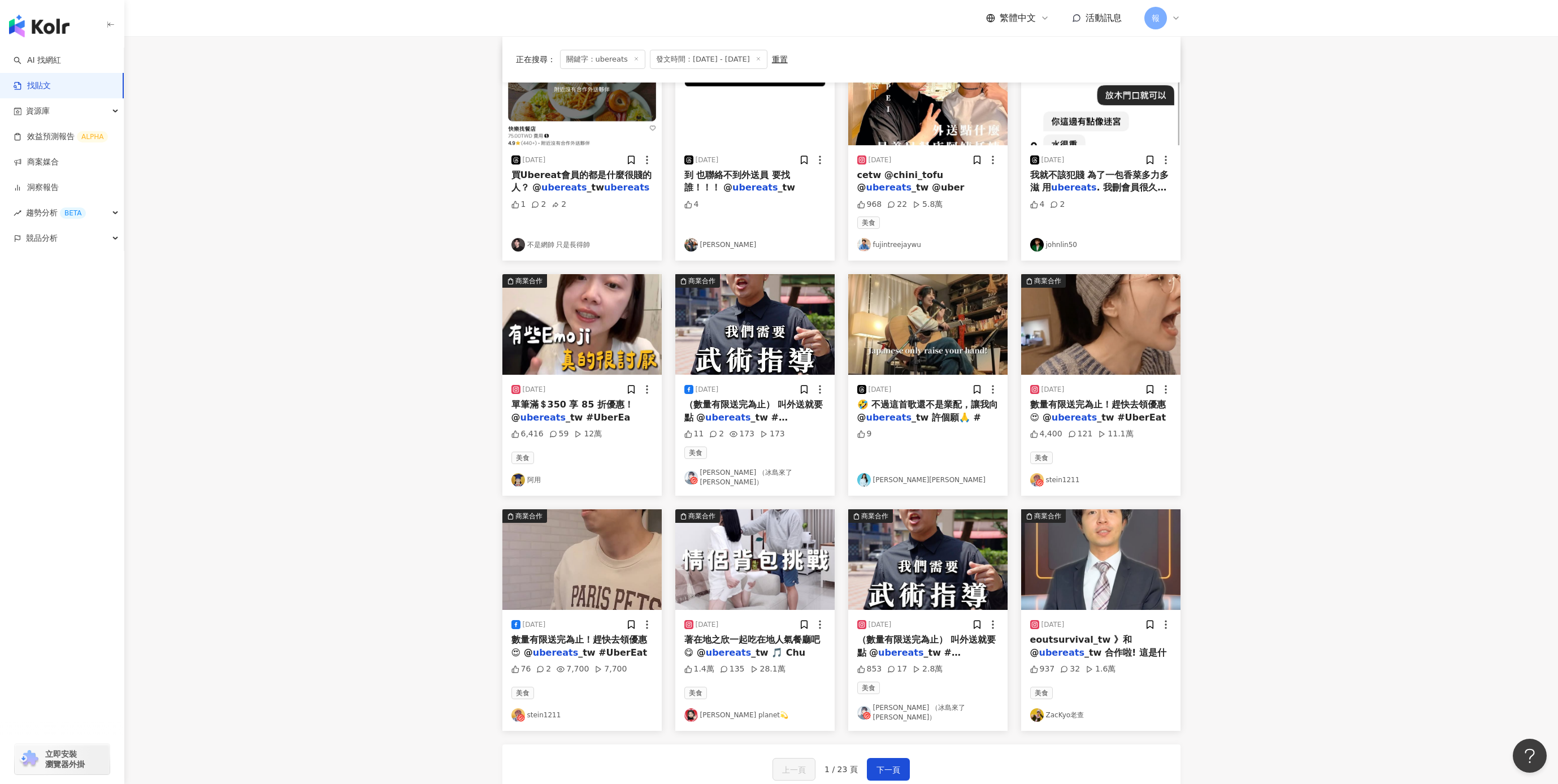
click at [1071, 418] on mark "ubereats" at bounding box center [1074, 417] width 45 height 11
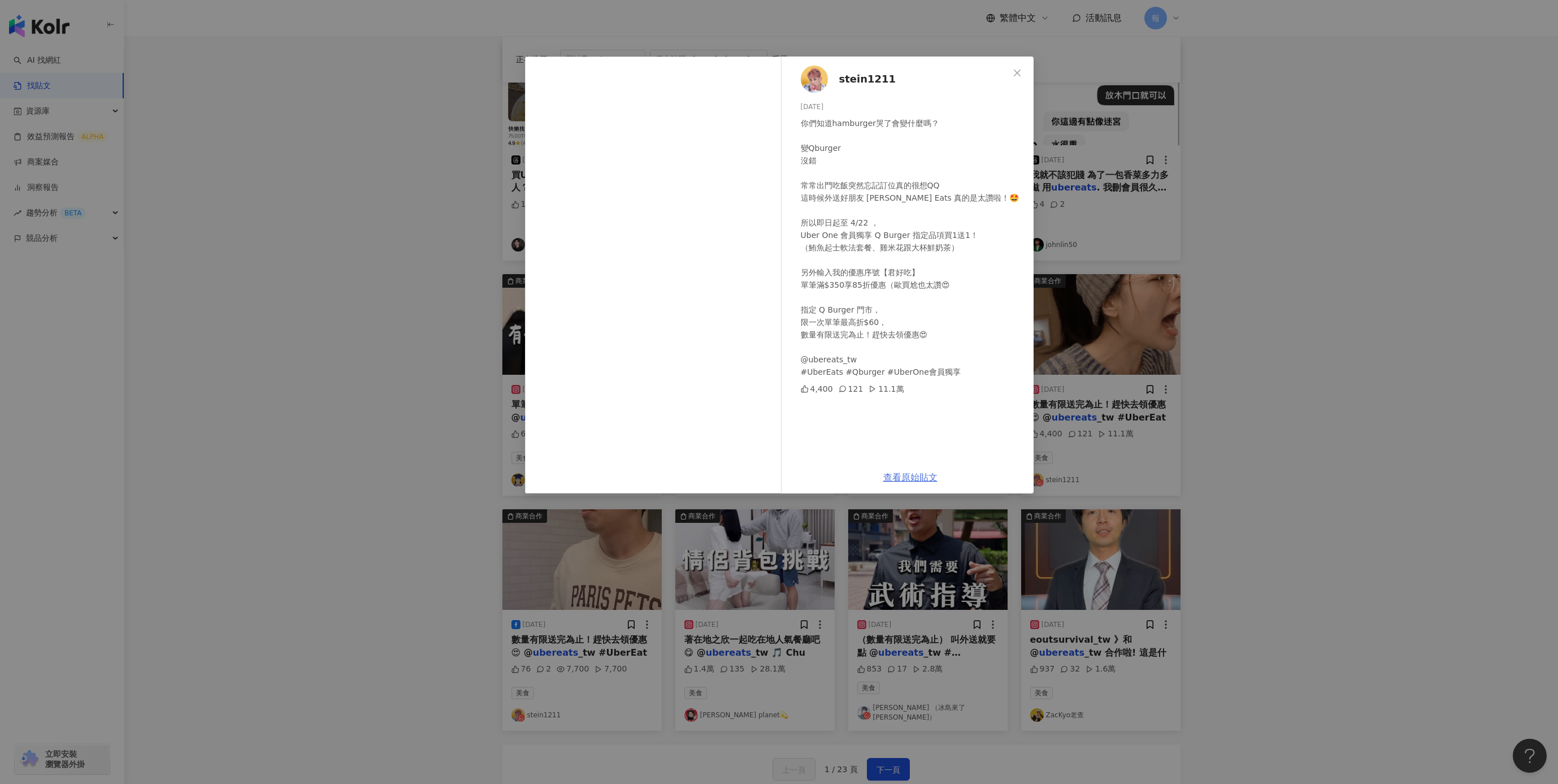
click at [921, 477] on link "查看原始貼文" at bounding box center [910, 477] width 54 height 11
click at [1266, 525] on div "stein1211 [DATE] 你們知道hamburger哭了會變什麼嗎？ 變Qburger 沒錯 常常出門吃飯突然忘記訂位真的很想QQ 這時候外送好朋友 …" at bounding box center [779, 392] width 1558 height 784
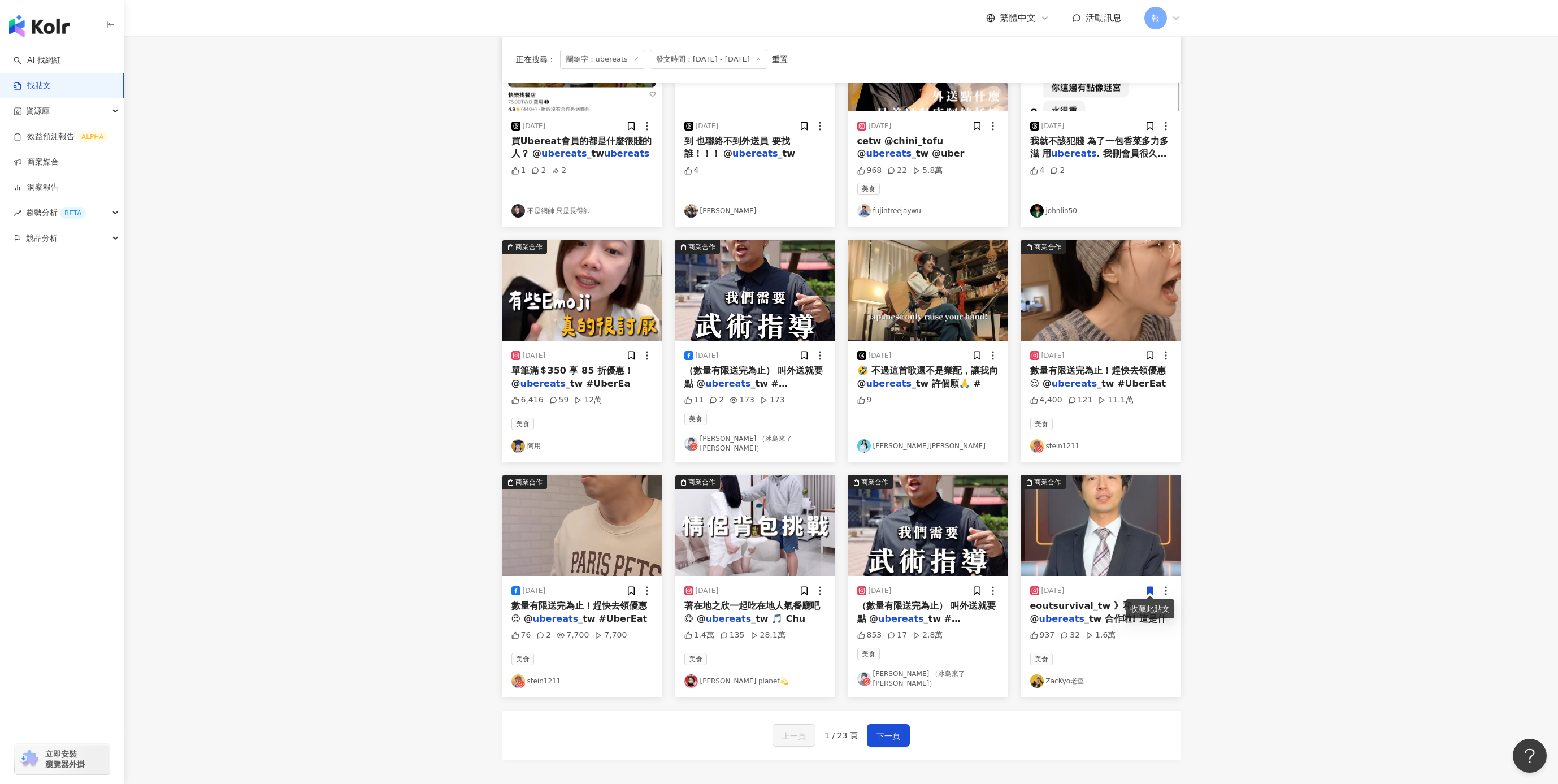
scroll to position [212, 0]
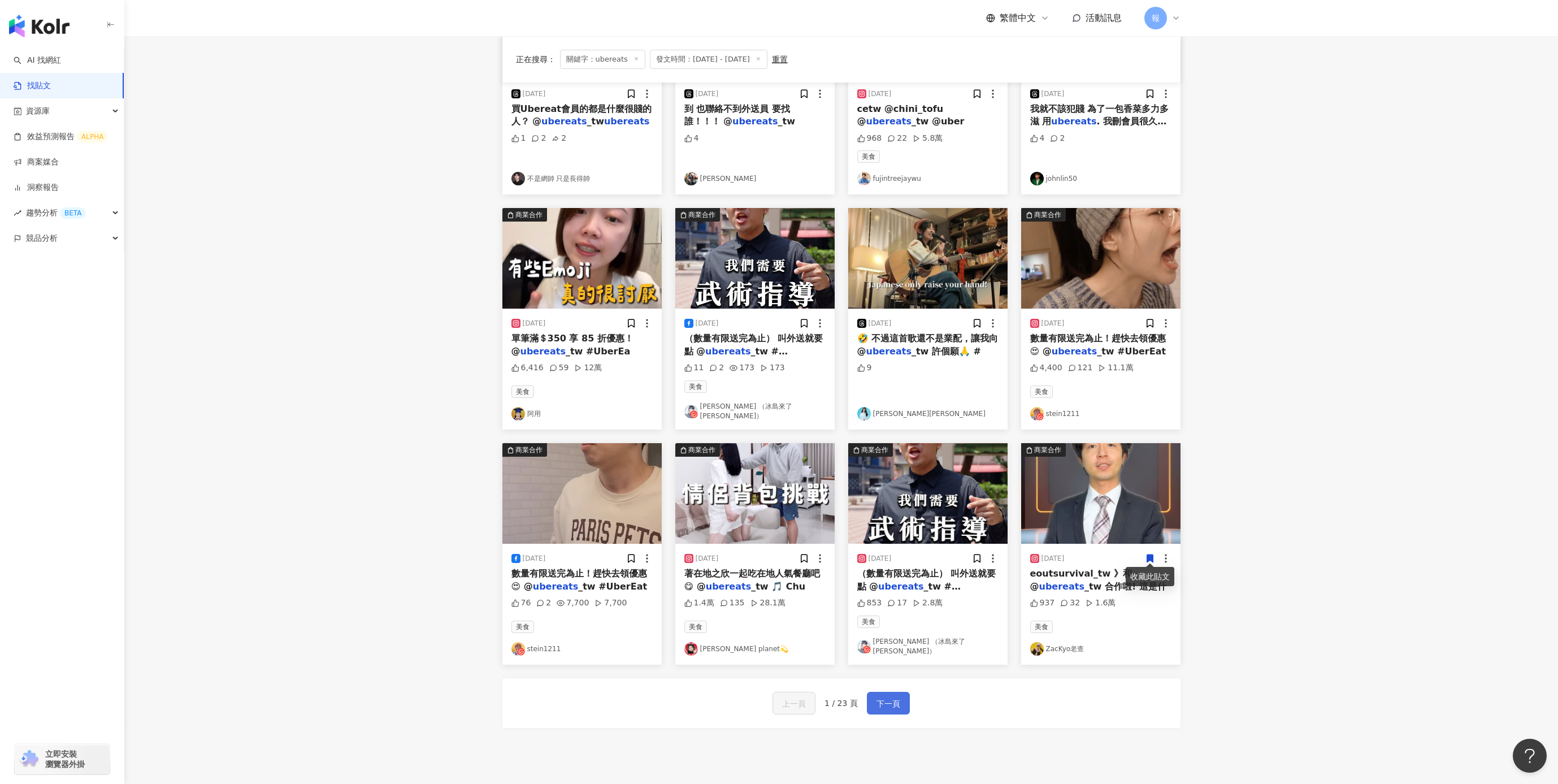
click at [880, 697] on span "下一頁" at bounding box center [888, 703] width 24 height 13
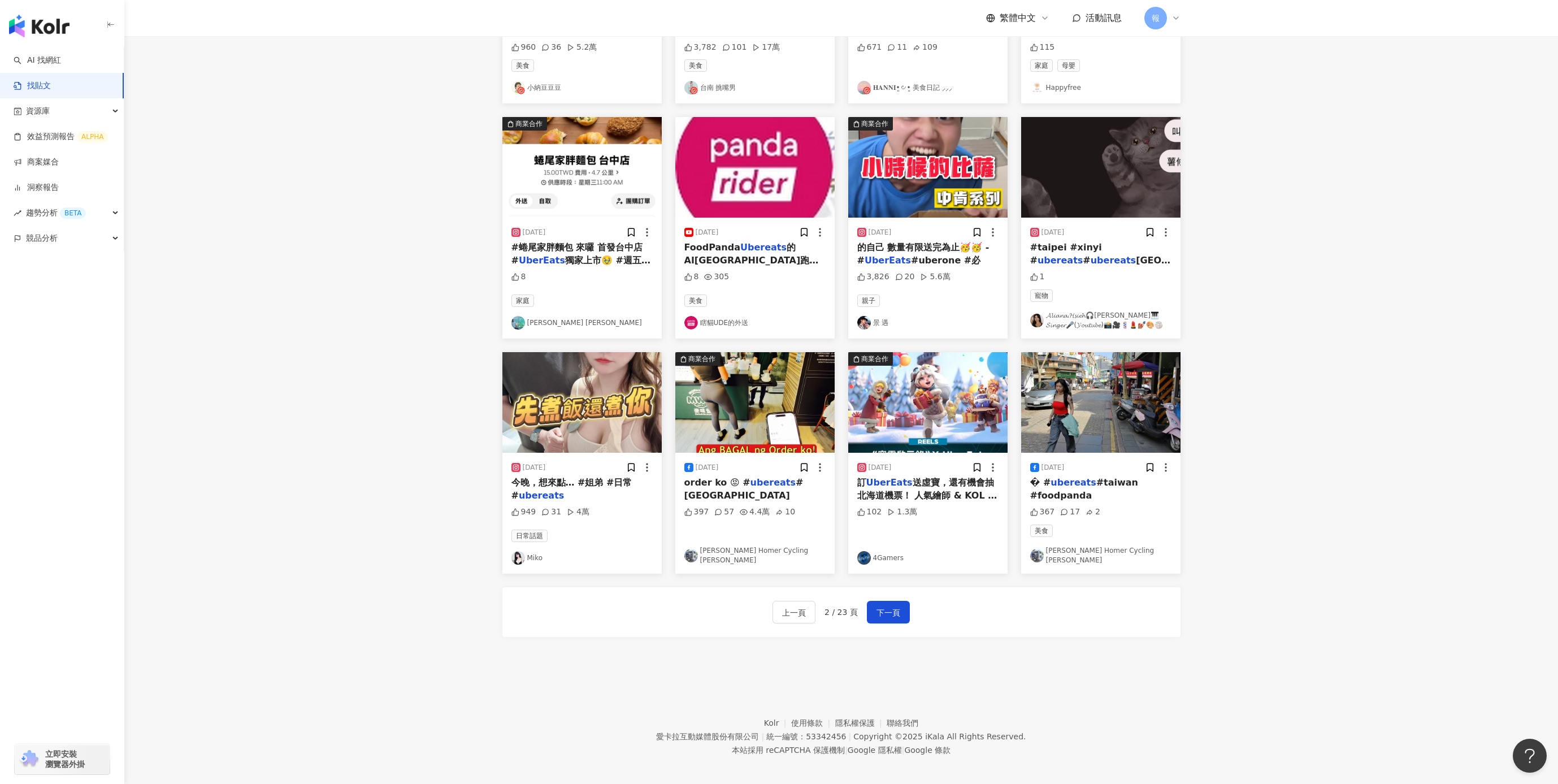
scroll to position [307, 0]
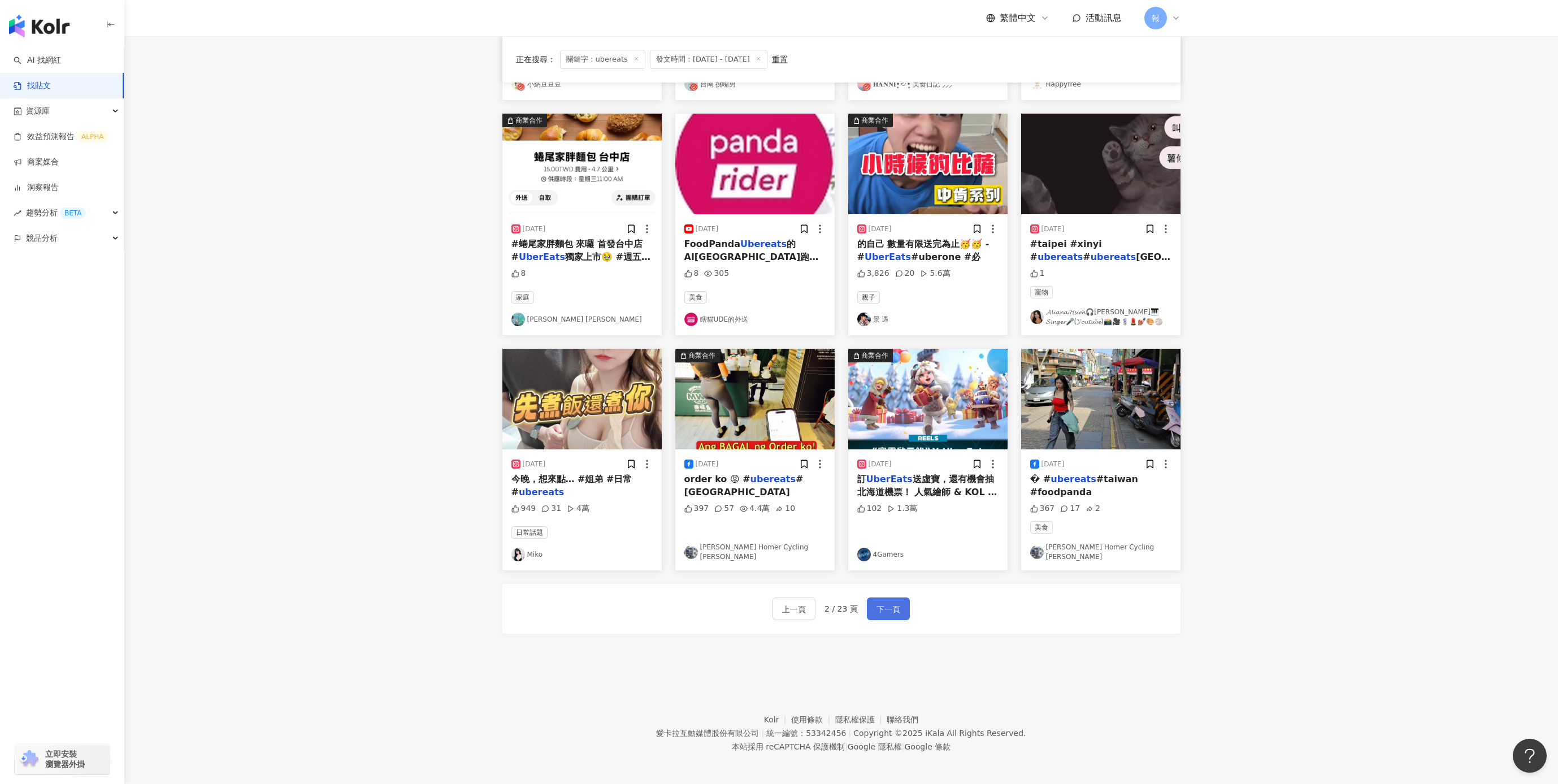
click at [896, 611] on span "下一頁" at bounding box center [888, 609] width 24 height 13
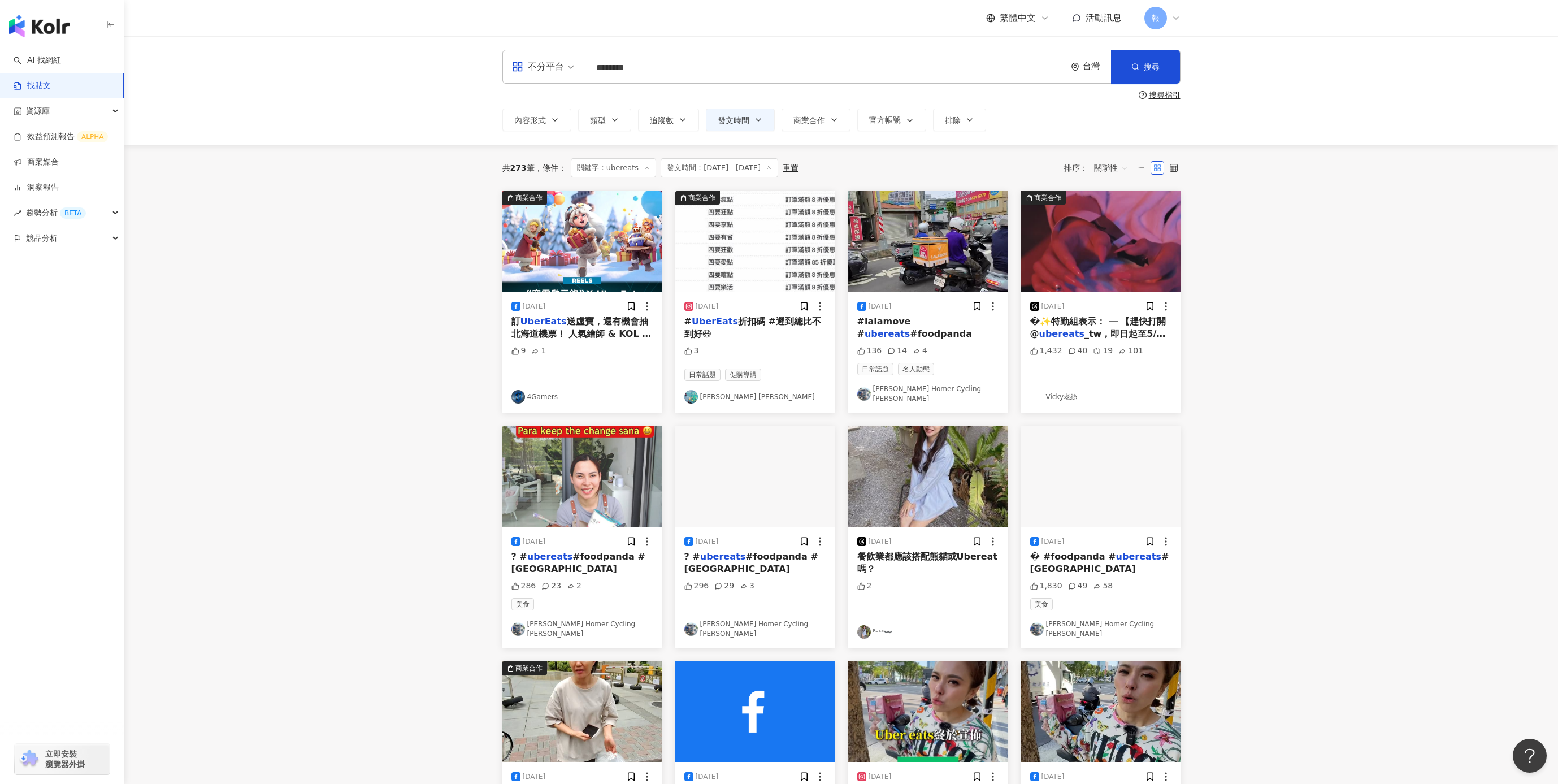
scroll to position [301, 0]
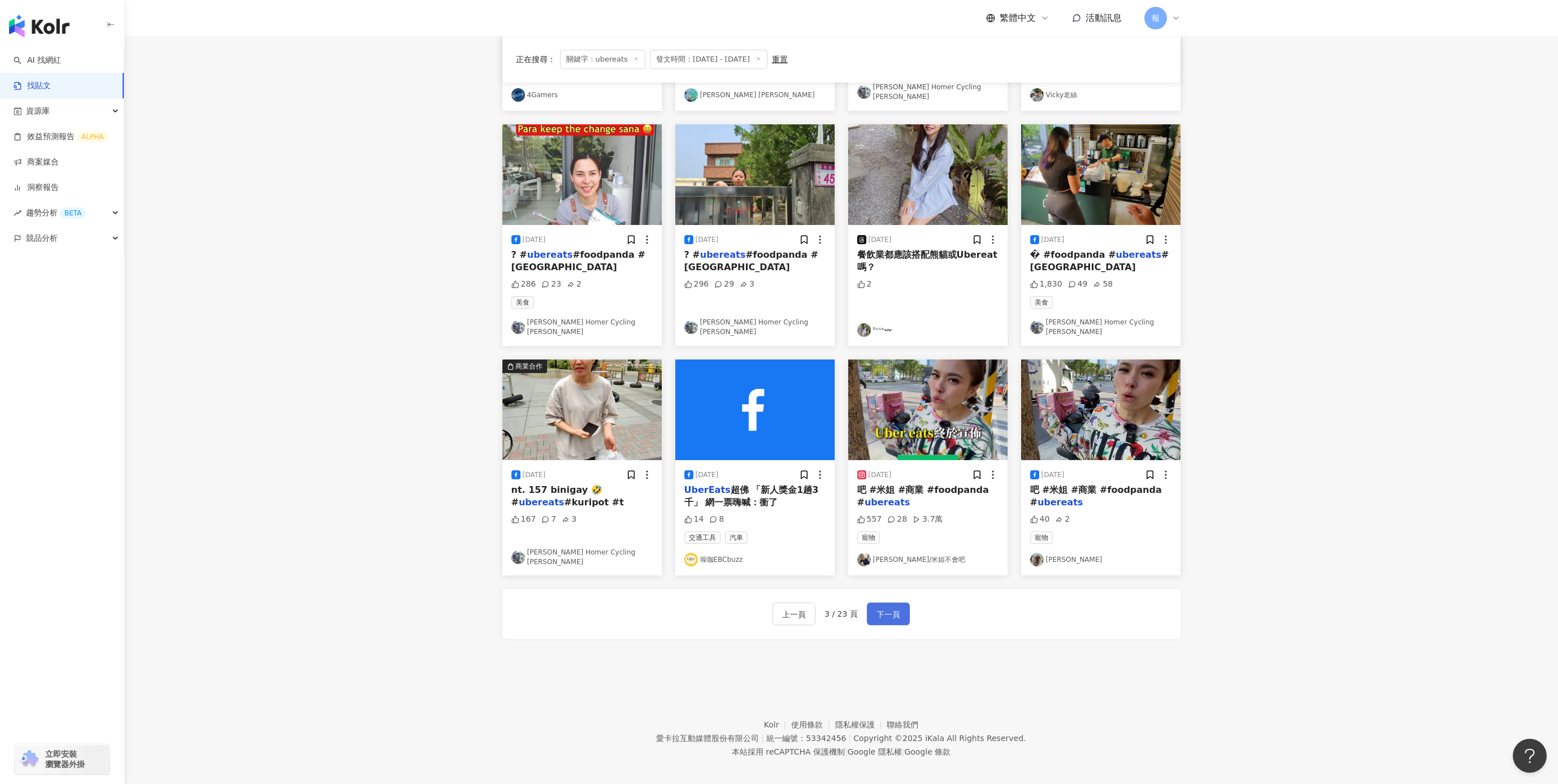
click at [896, 609] on span "下一頁" at bounding box center [888, 614] width 24 height 13
